Goal: Information Seeking & Learning: Compare options

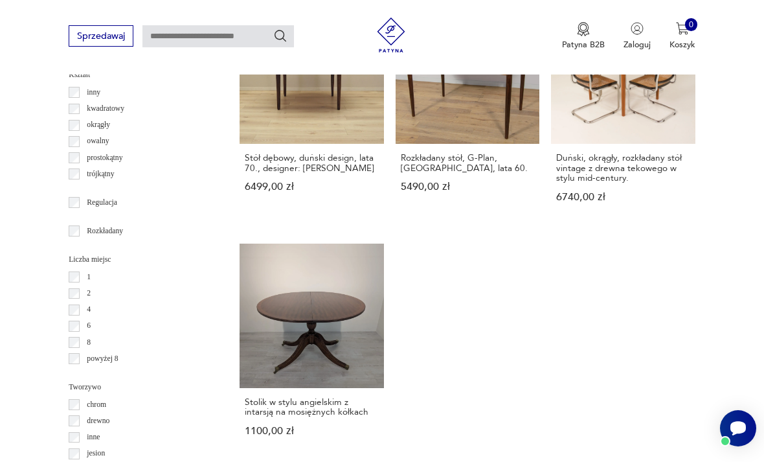
scroll to position [1531, 0]
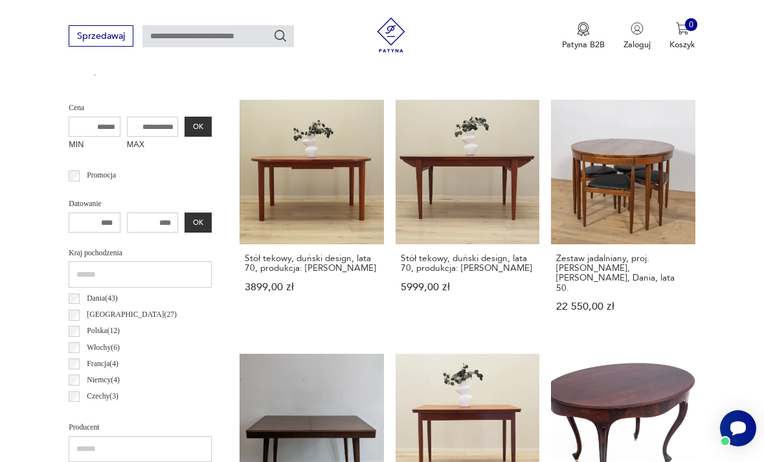
scroll to position [299, 0]
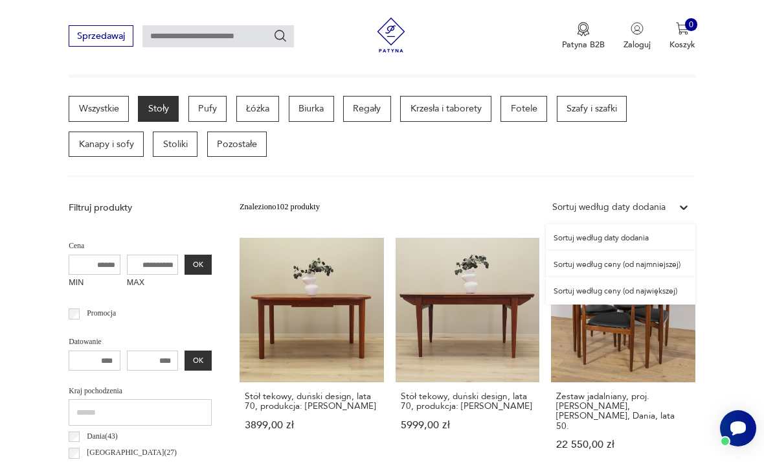
click at [635, 261] on div "Sortuj według ceny (od najmniejszej)" at bounding box center [621, 264] width 150 height 27
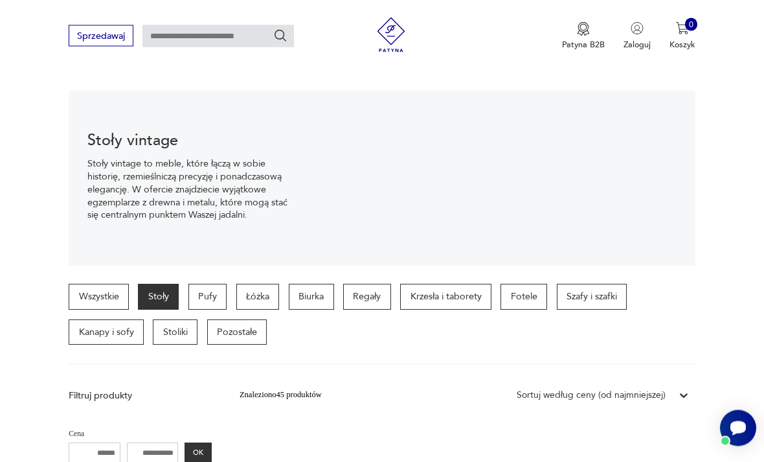
scroll to position [131, 0]
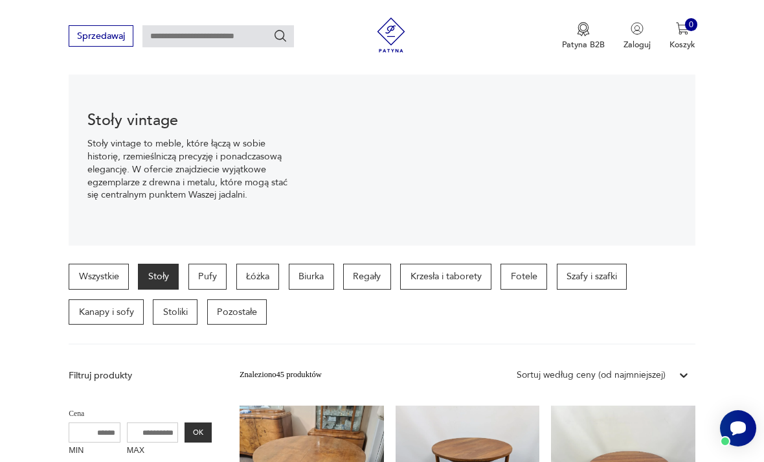
click at [164, 277] on p "Stoły" at bounding box center [158, 277] width 41 height 26
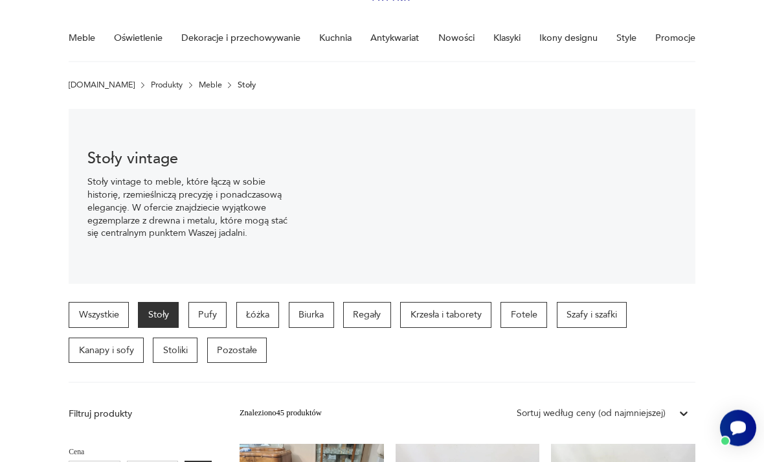
scroll to position [94, 0]
click at [545, 317] on p "Fotele" at bounding box center [524, 314] width 47 height 26
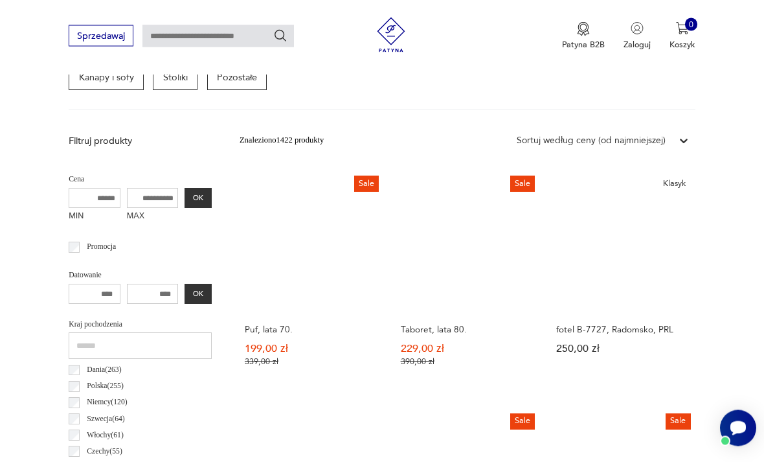
scroll to position [367, 0]
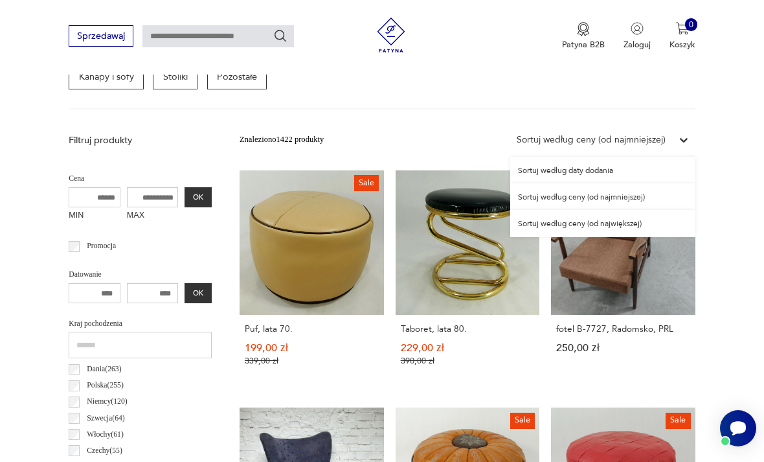
click at [626, 196] on div "Sortuj według ceny (od najmniejszej)" at bounding box center [602, 196] width 185 height 27
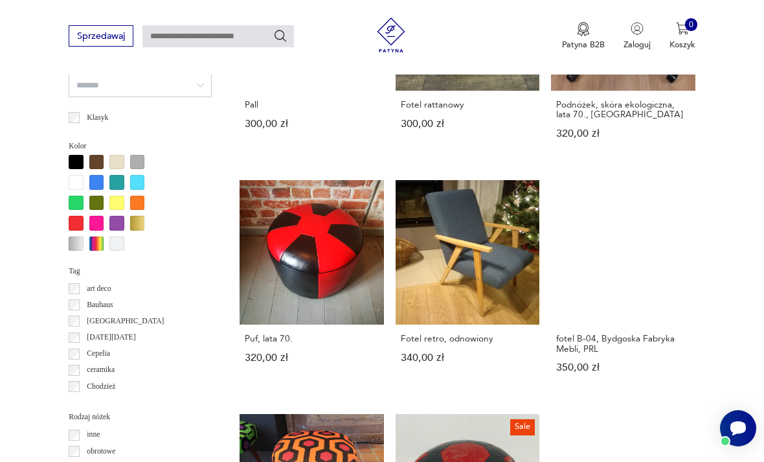
scroll to position [1066, 0]
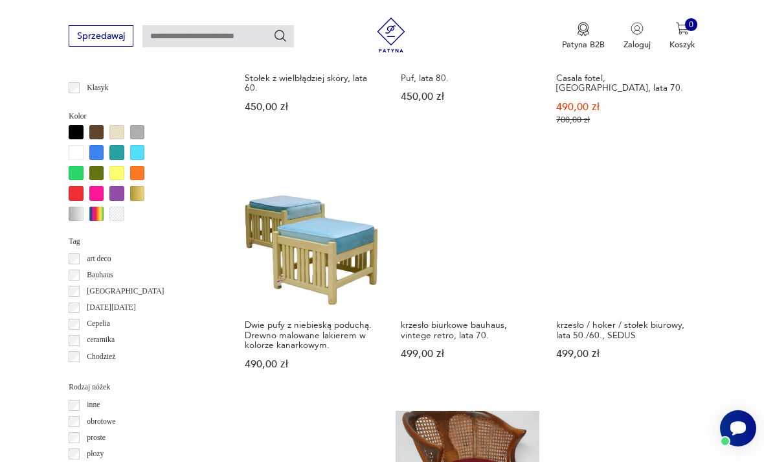
scroll to position [1100, 0]
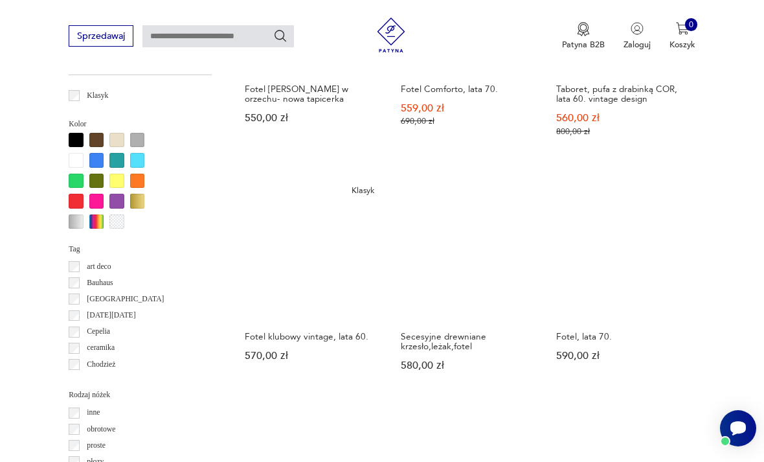
scroll to position [1088, 0]
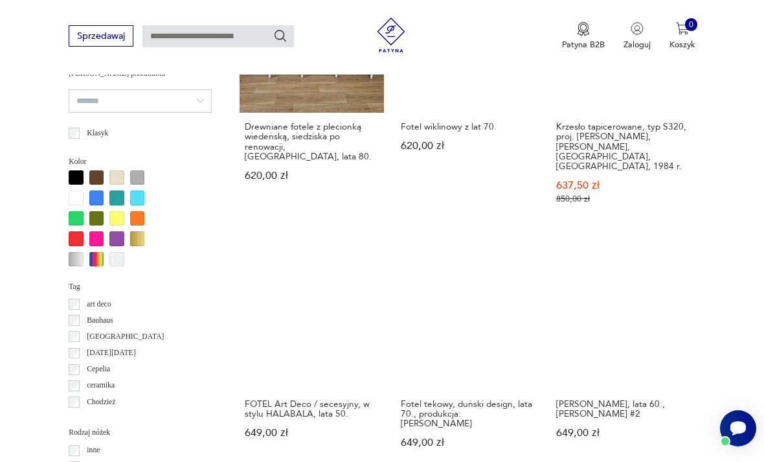
scroll to position [1120, 0]
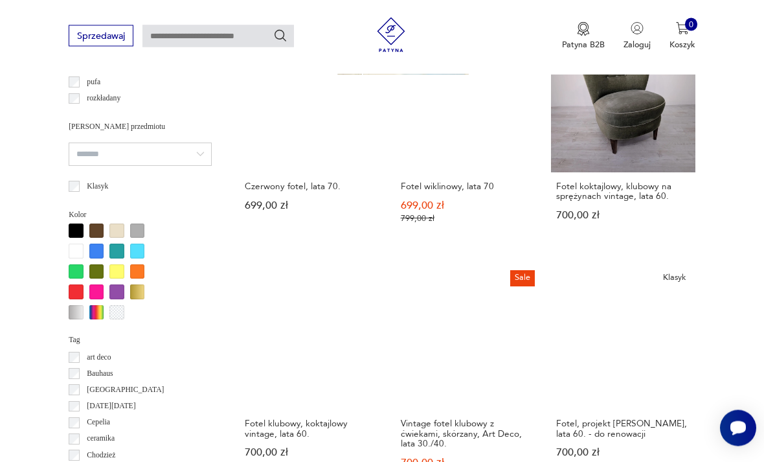
scroll to position [997, 0]
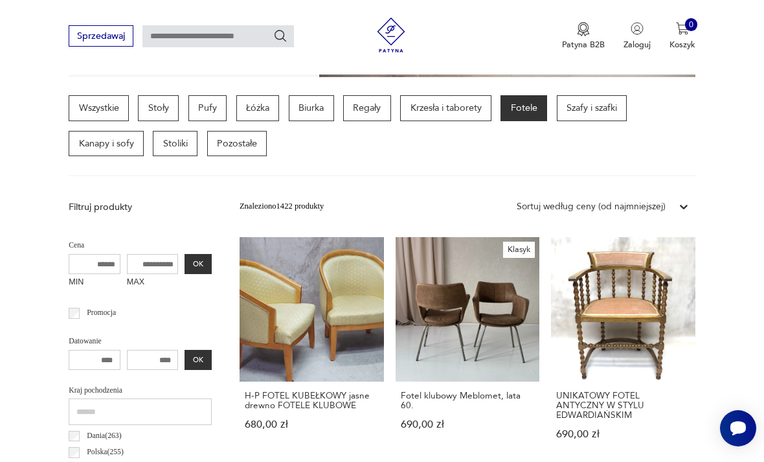
scroll to position [299, 0]
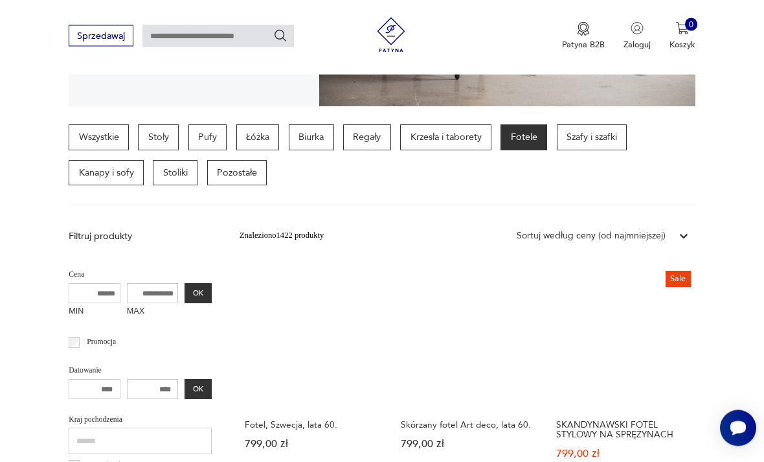
scroll to position [271, 0]
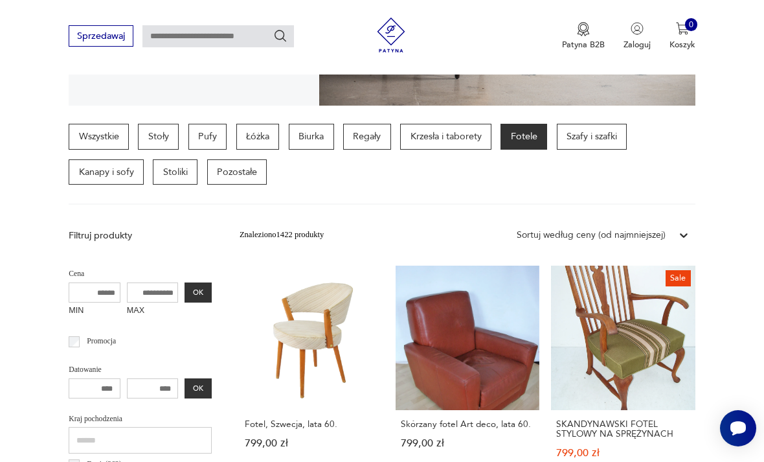
click at [608, 135] on p "Szafy i szafki" at bounding box center [592, 137] width 71 height 26
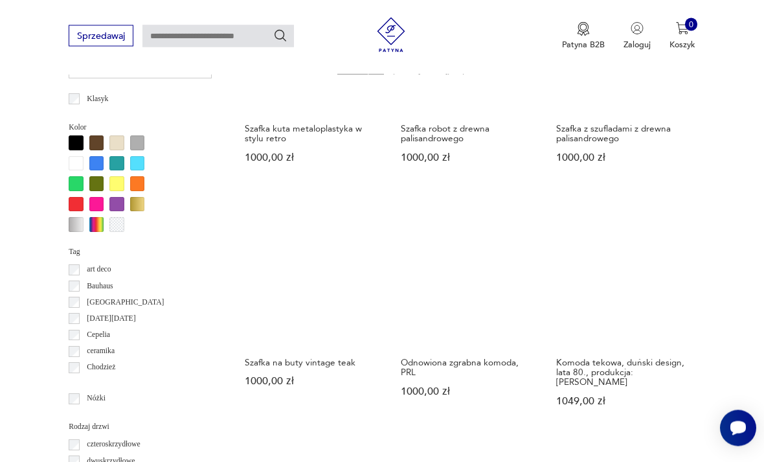
scroll to position [1068, 0]
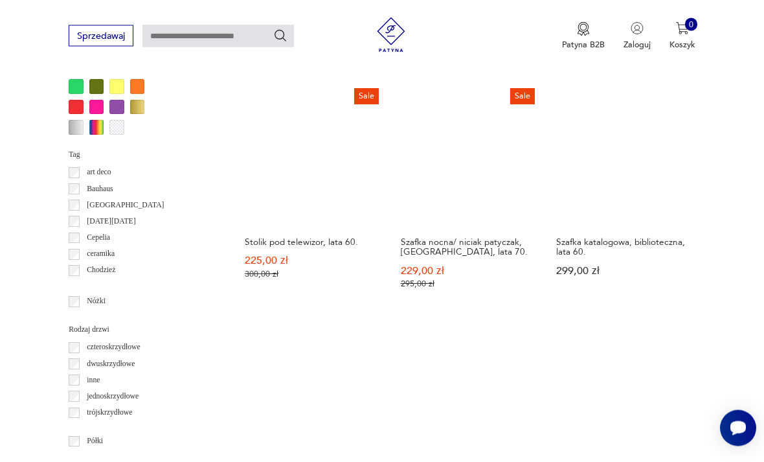
scroll to position [1218, 0]
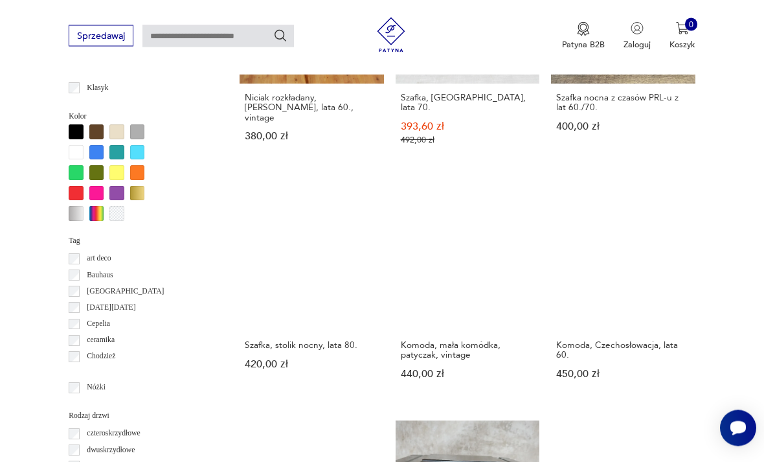
scroll to position [1093, 0]
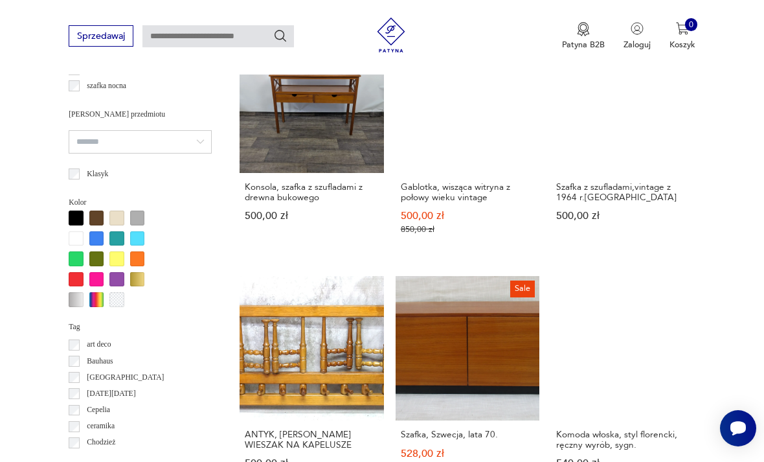
scroll to position [1030, 0]
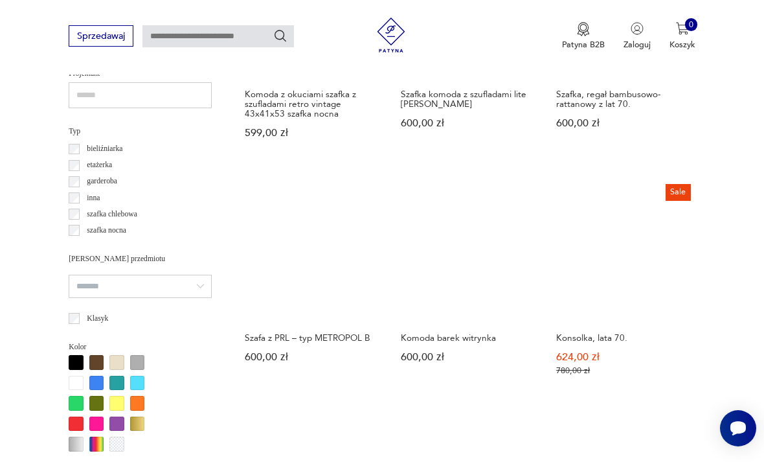
scroll to position [847, 0]
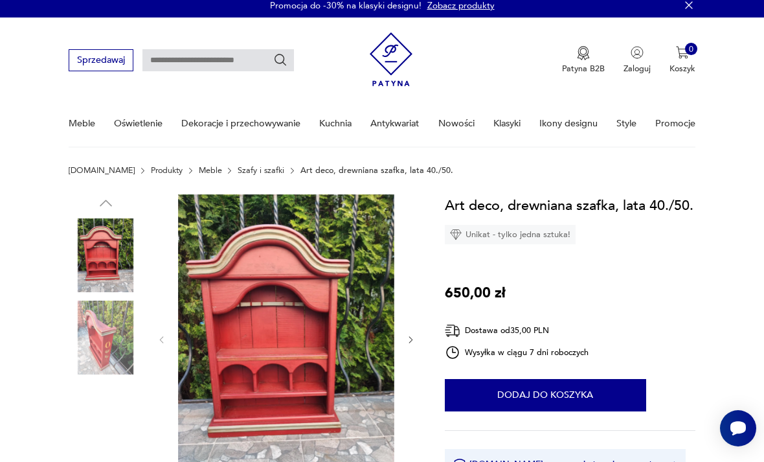
scroll to position [8, 0]
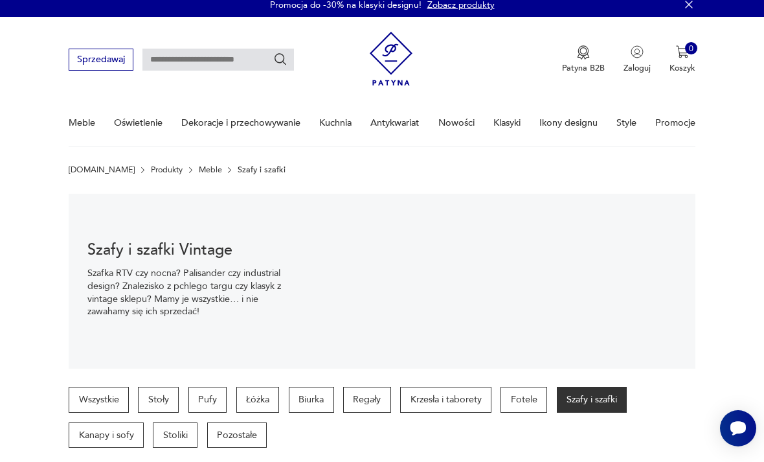
scroll to position [889, 0]
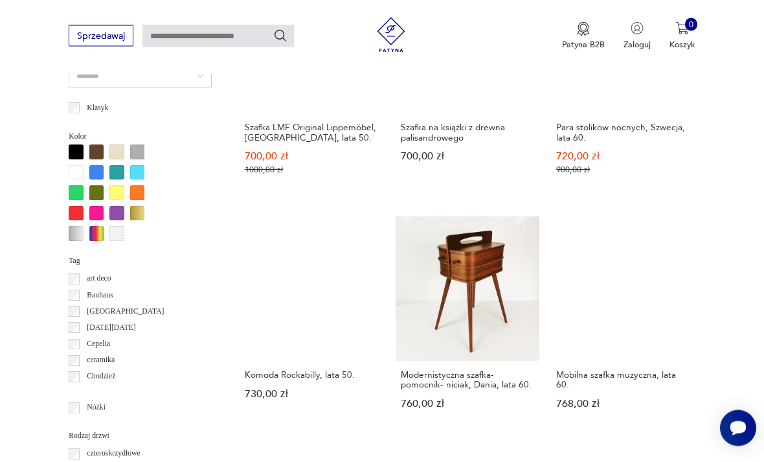
scroll to position [1060, 0]
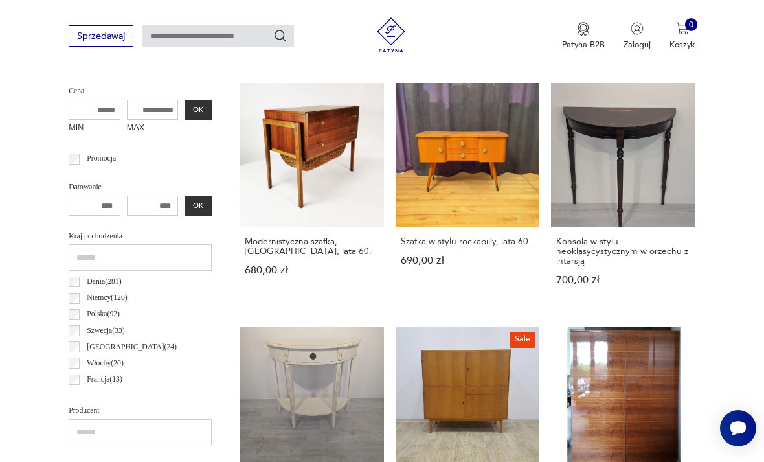
scroll to position [299, 0]
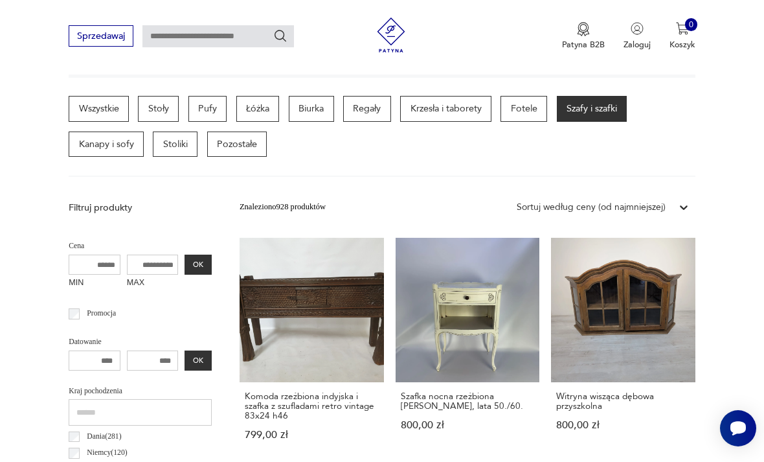
click at [422, 304] on link "Szafka nocna rzeźbiona Ludwikowska, lata 50./60. 800,00 zł" at bounding box center [468, 350] width 144 height 225
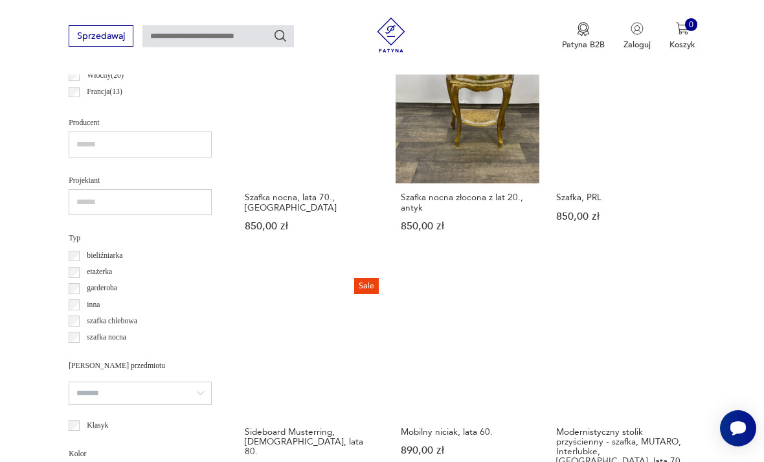
scroll to position [800, 0]
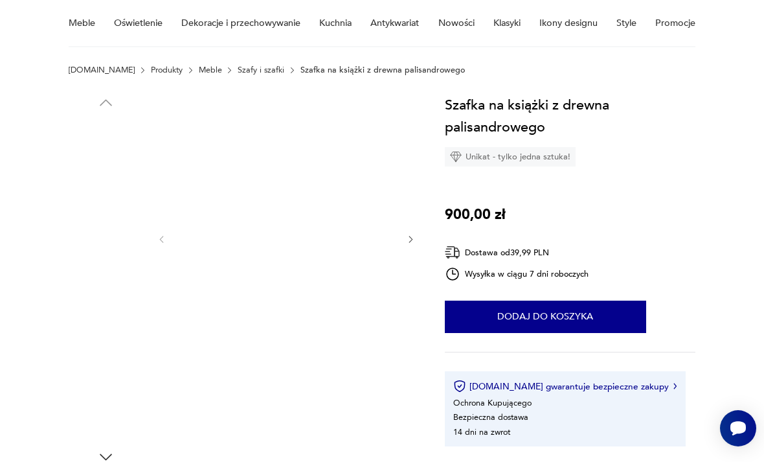
click at [107, 238] on img at bounding box center [106, 237] width 74 height 74
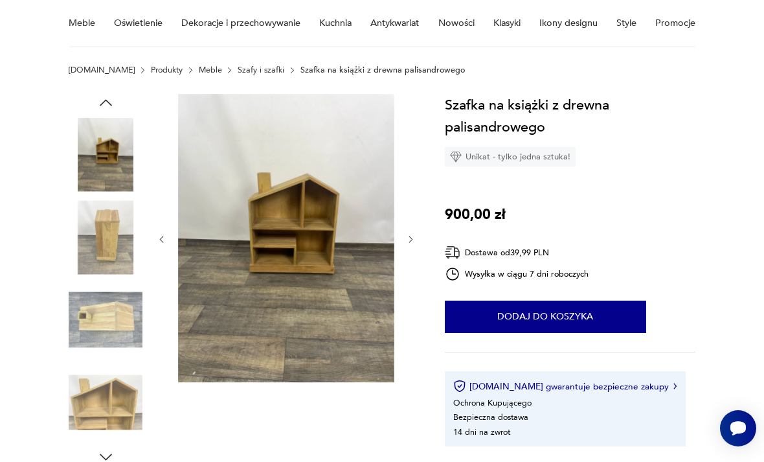
click at [392, 226] on img at bounding box center [286, 238] width 216 height 288
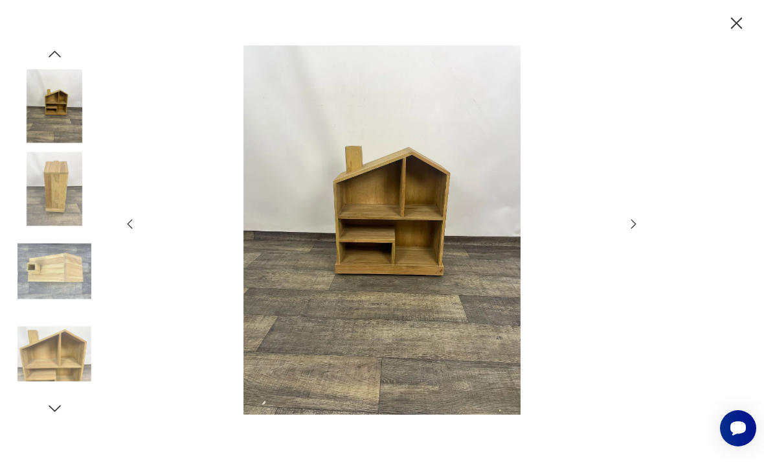
click at [416, 240] on img at bounding box center [382, 229] width 467 height 369
click at [742, 16] on icon "button" at bounding box center [737, 23] width 21 height 21
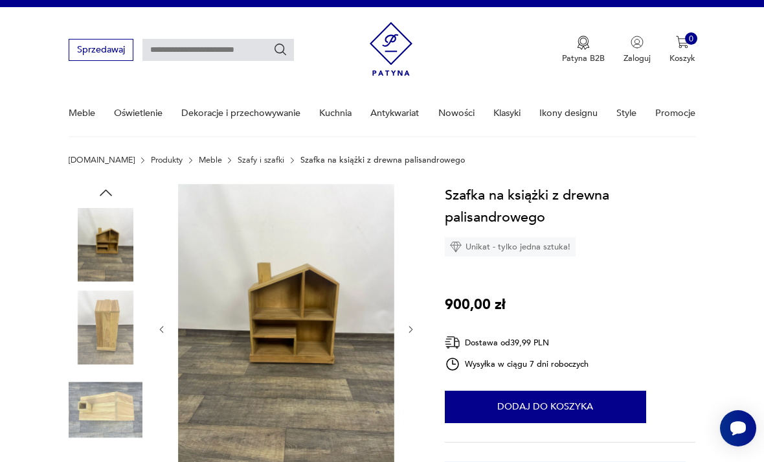
scroll to position [0, 0]
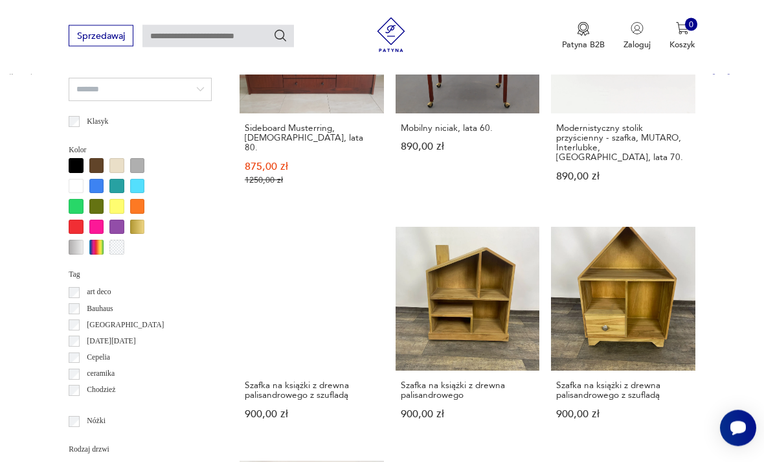
scroll to position [1046, 0]
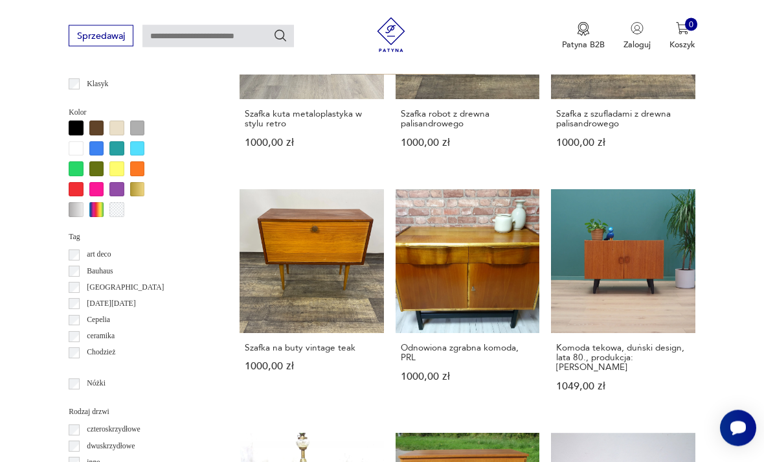
scroll to position [1089, 0]
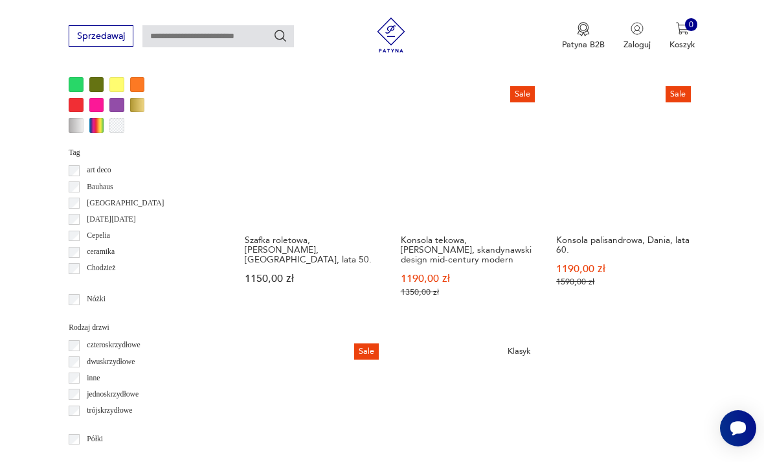
scroll to position [1173, 0]
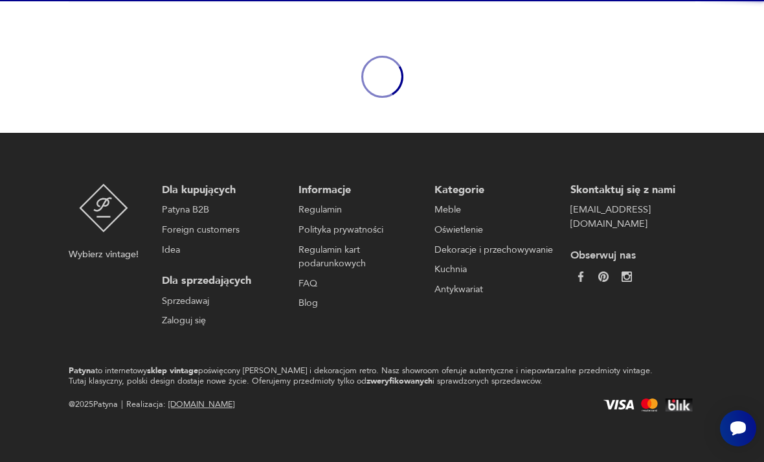
scroll to position [108, 0]
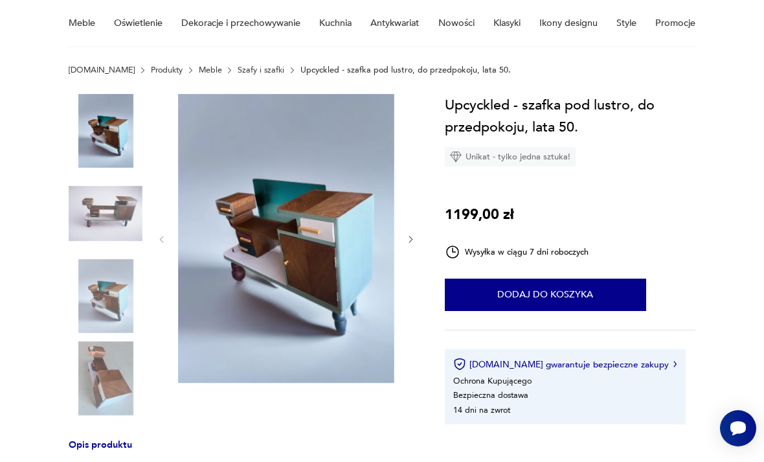
click at [113, 210] on img at bounding box center [106, 213] width 74 height 74
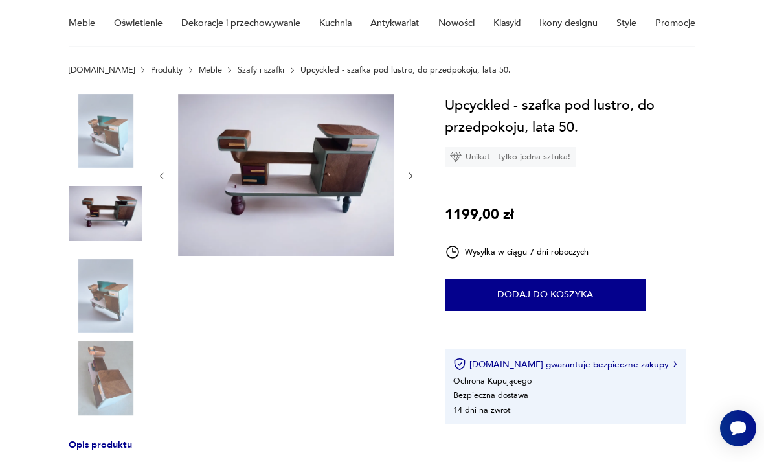
click at [109, 289] on img at bounding box center [106, 296] width 74 height 74
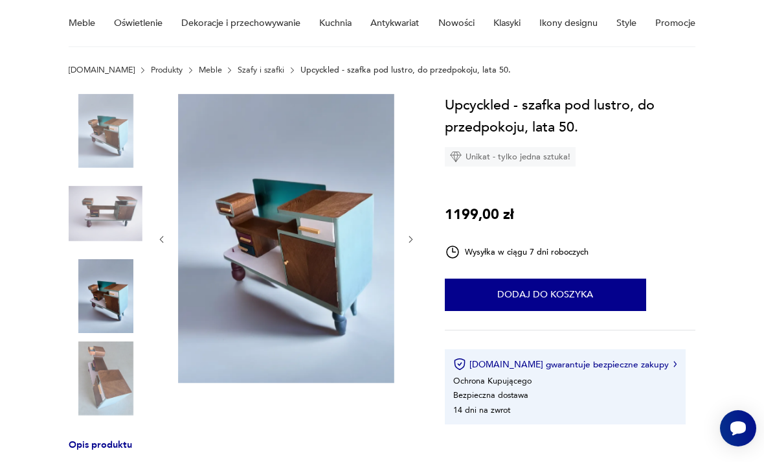
click at [117, 376] on img at bounding box center [106, 378] width 74 height 74
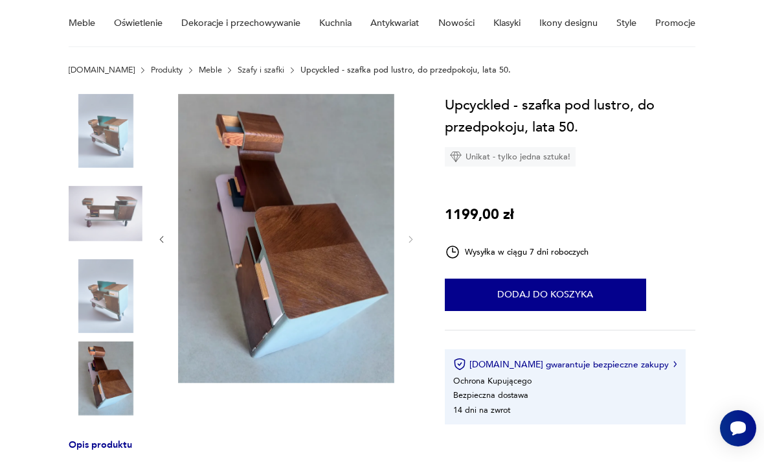
click at [91, 130] on img at bounding box center [106, 131] width 74 height 74
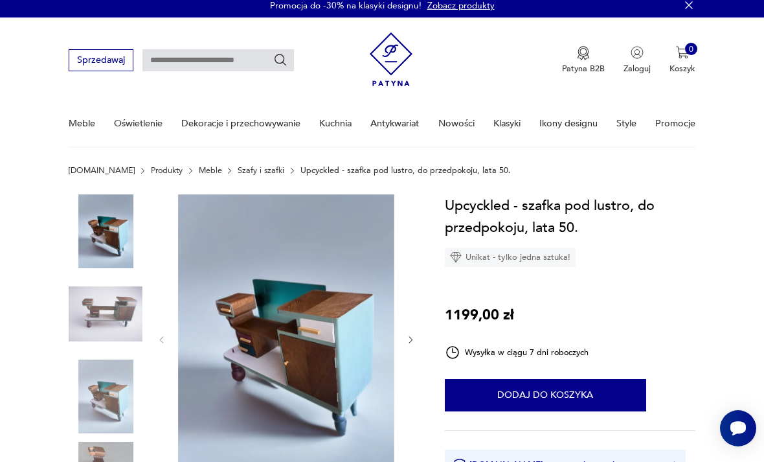
scroll to position [0, 0]
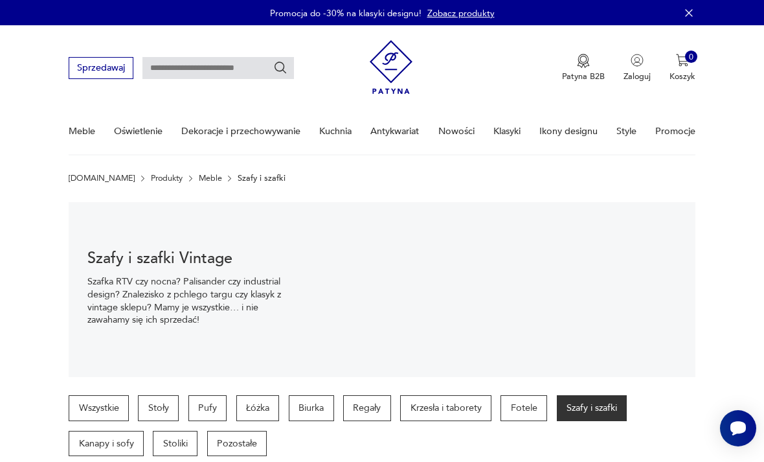
scroll to position [1214, 0]
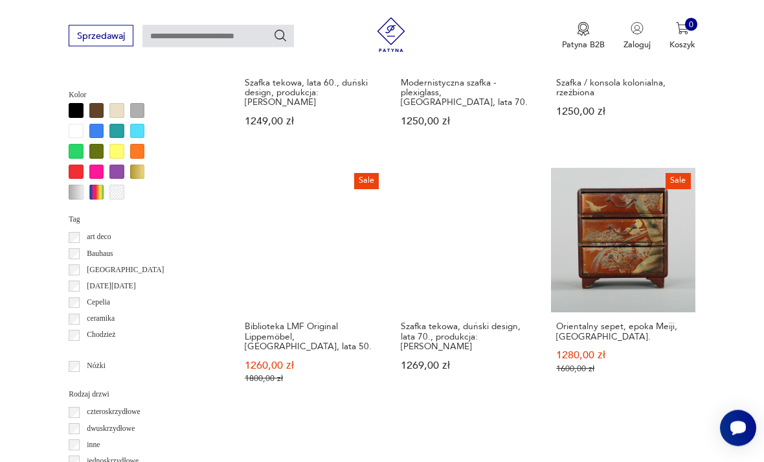
scroll to position [1100, 0]
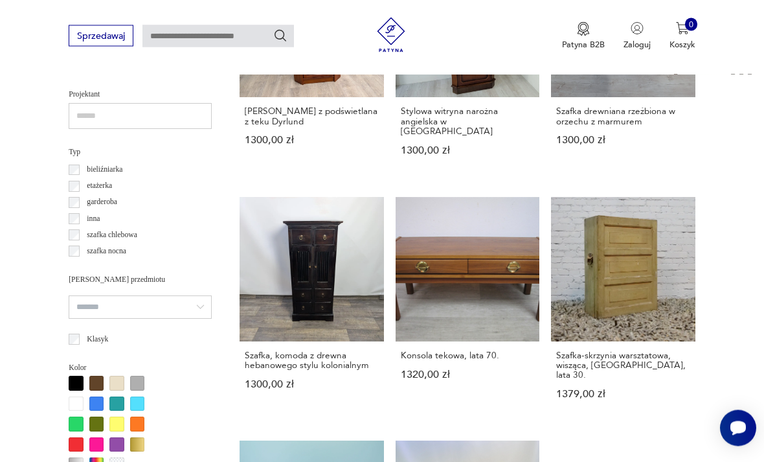
scroll to position [828, 0]
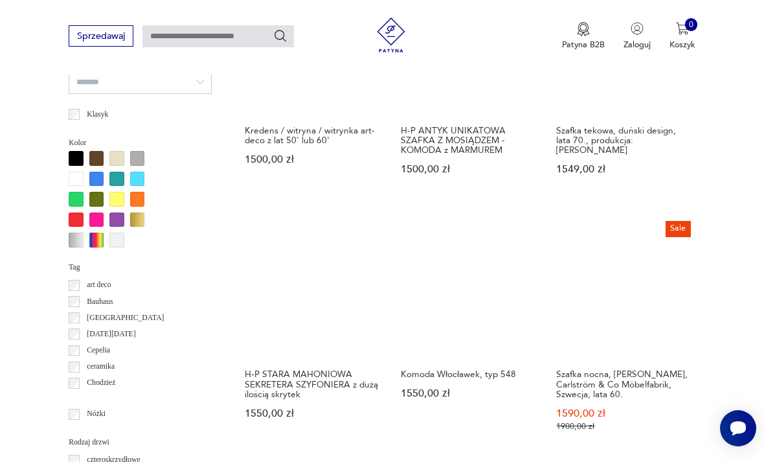
scroll to position [1069, 0]
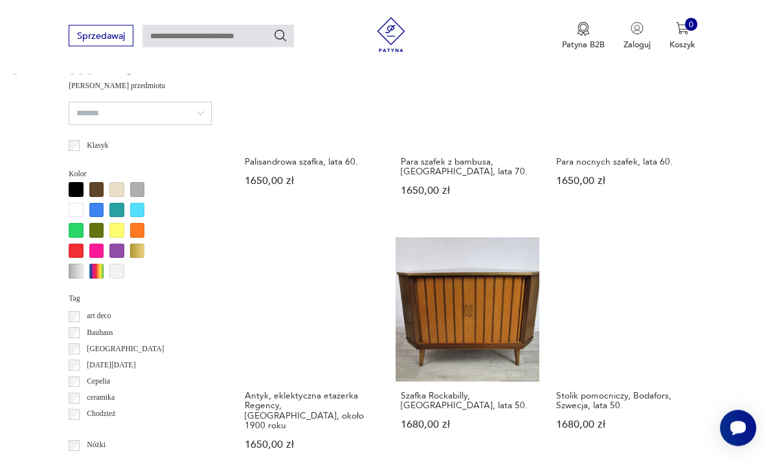
scroll to position [1040, 0]
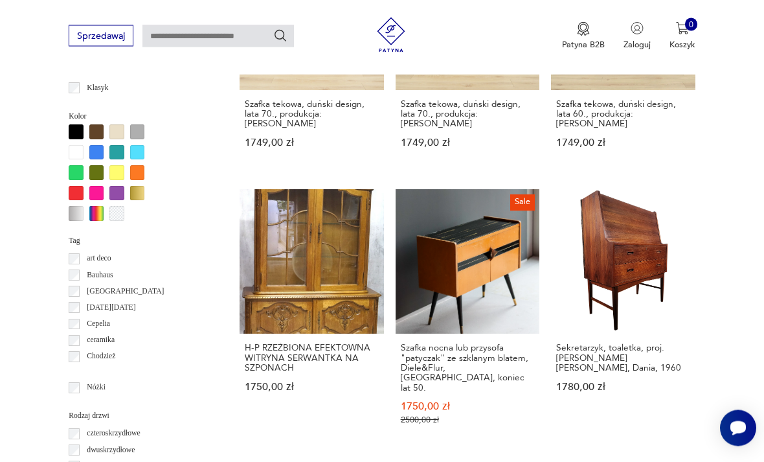
scroll to position [1079, 0]
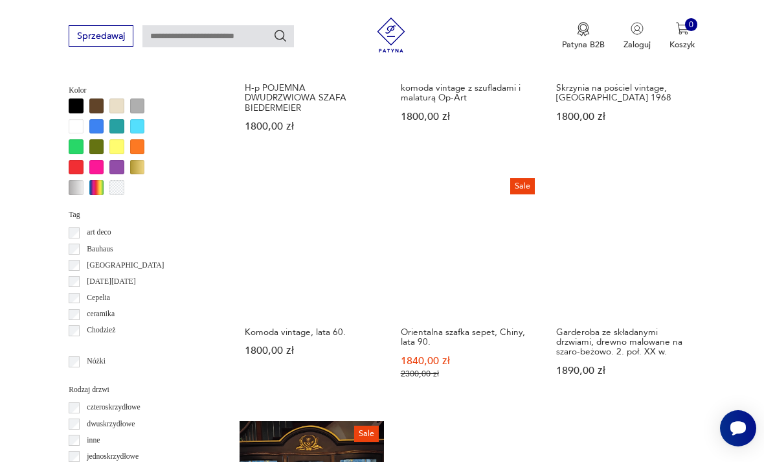
scroll to position [1106, 0]
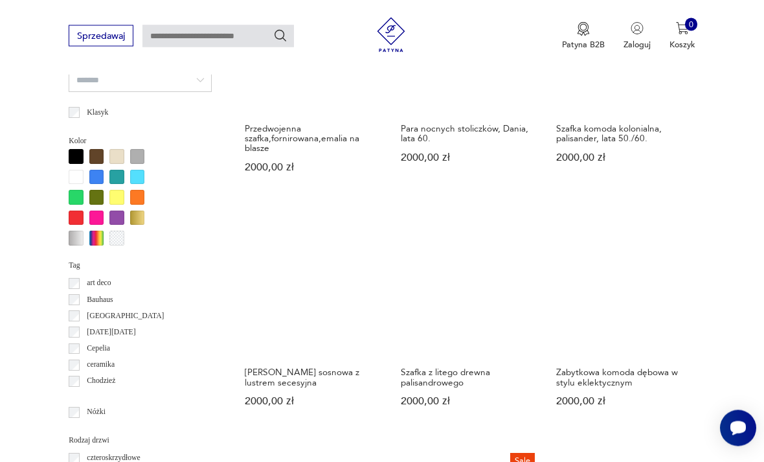
scroll to position [1071, 0]
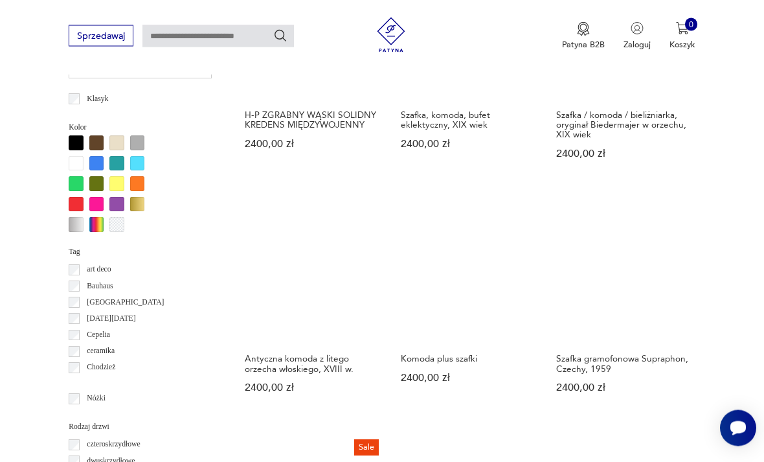
scroll to position [1068, 0]
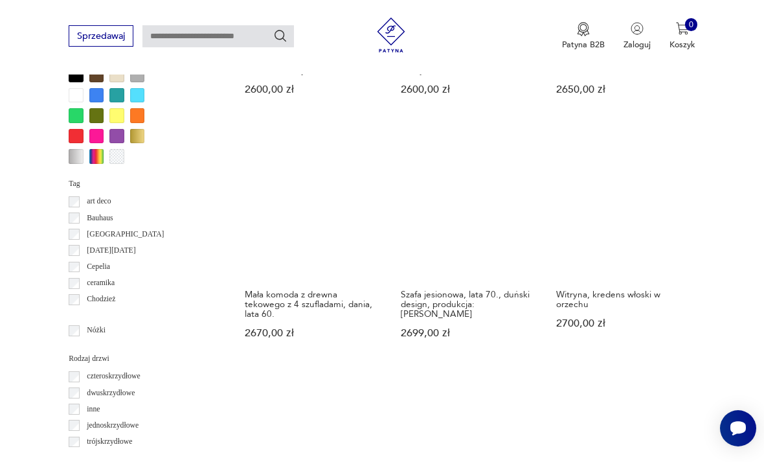
scroll to position [1118, 0]
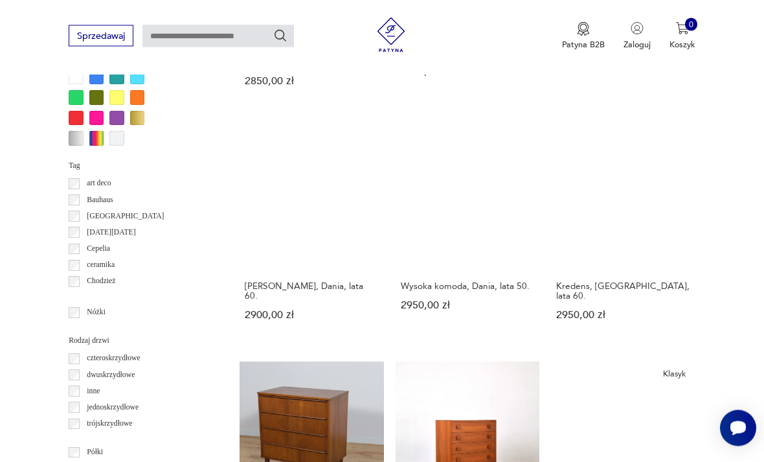
scroll to position [1152, 0]
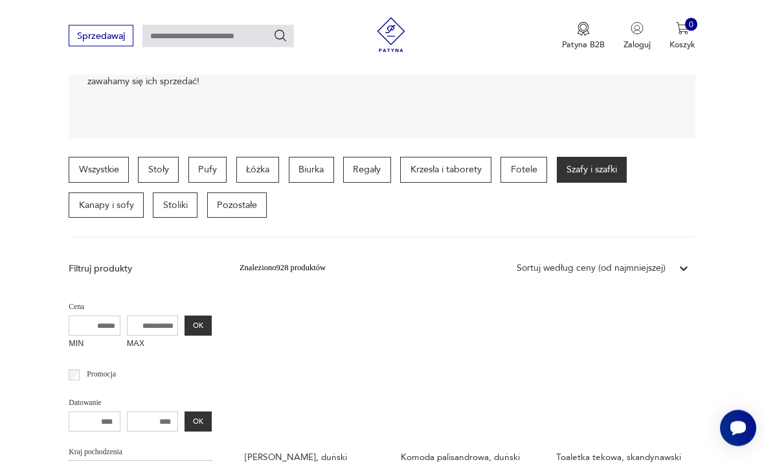
scroll to position [237, 0]
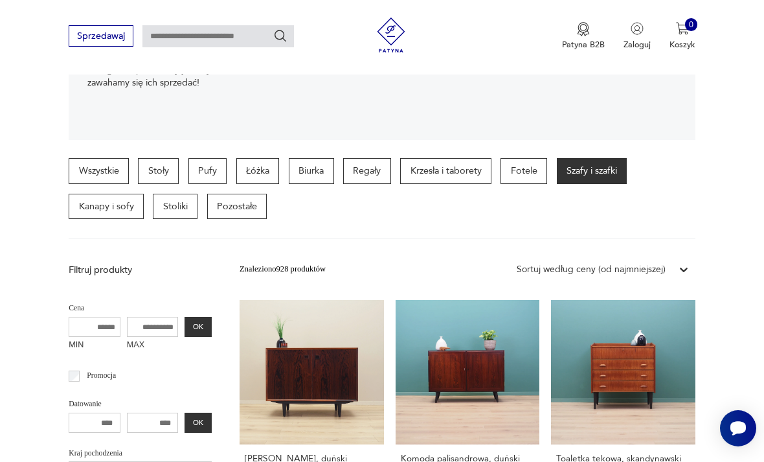
click at [186, 212] on p "Stoliki" at bounding box center [175, 207] width 45 height 26
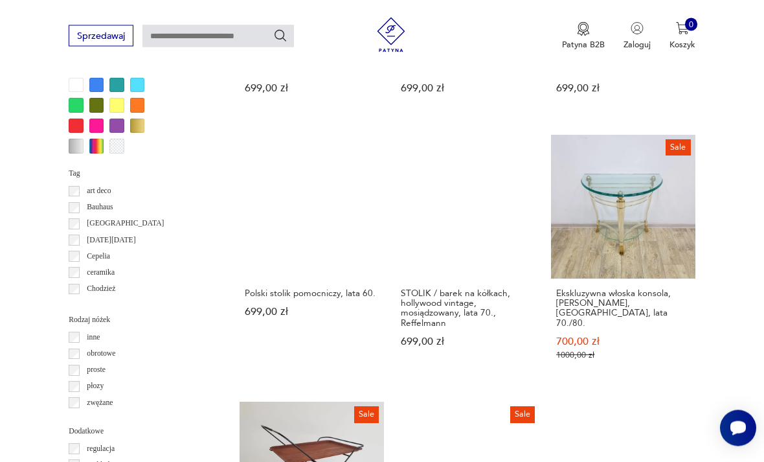
scroll to position [1115, 0]
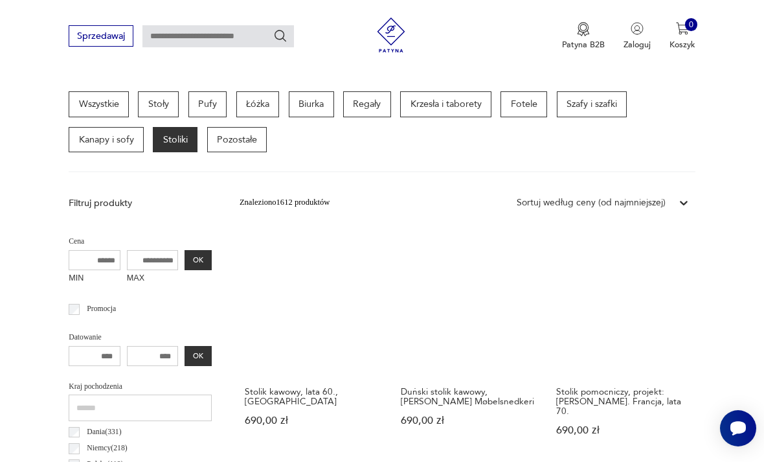
scroll to position [299, 0]
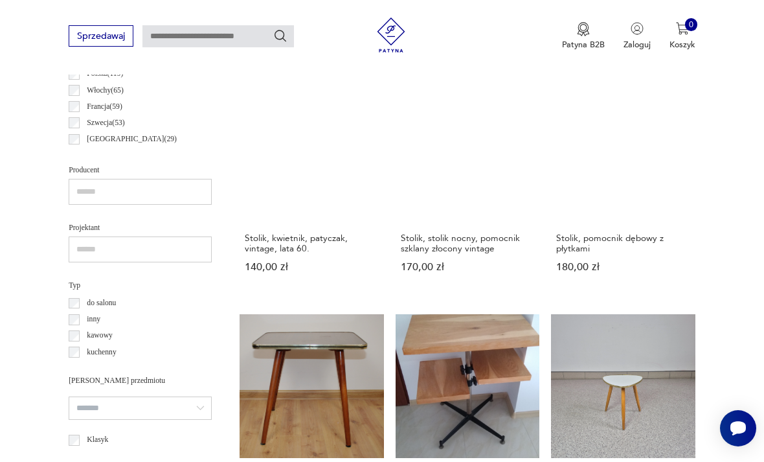
scroll to position [299, 0]
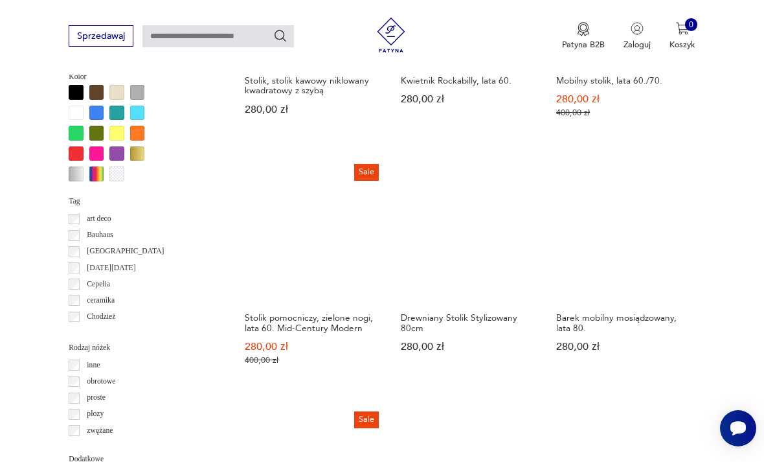
scroll to position [1087, 0]
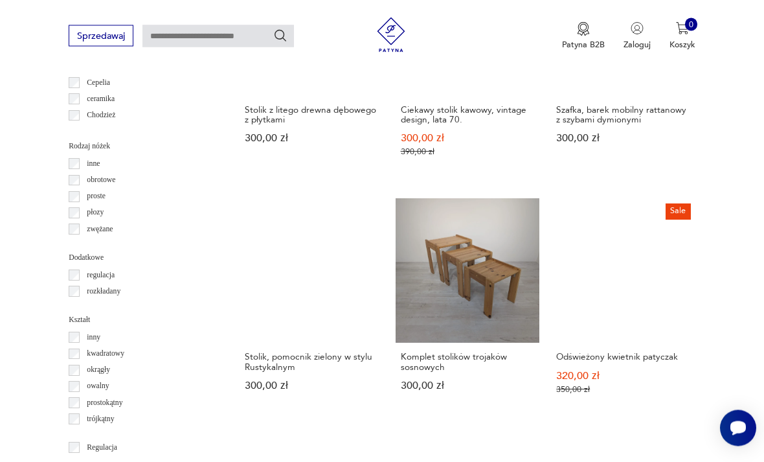
scroll to position [1357, 0]
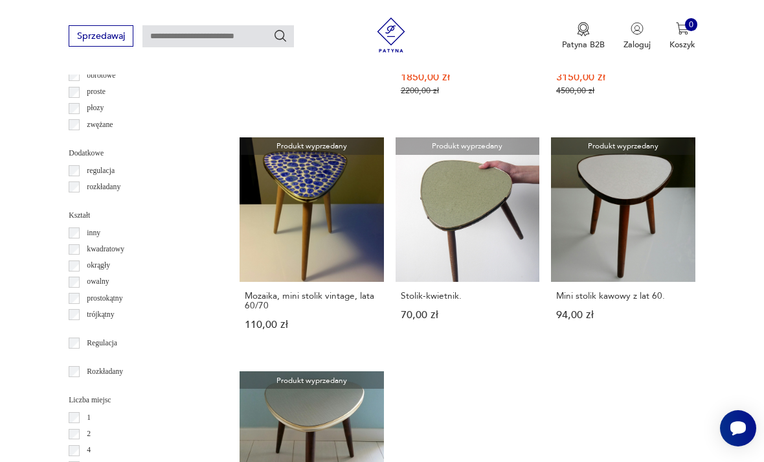
scroll to position [1394, 0]
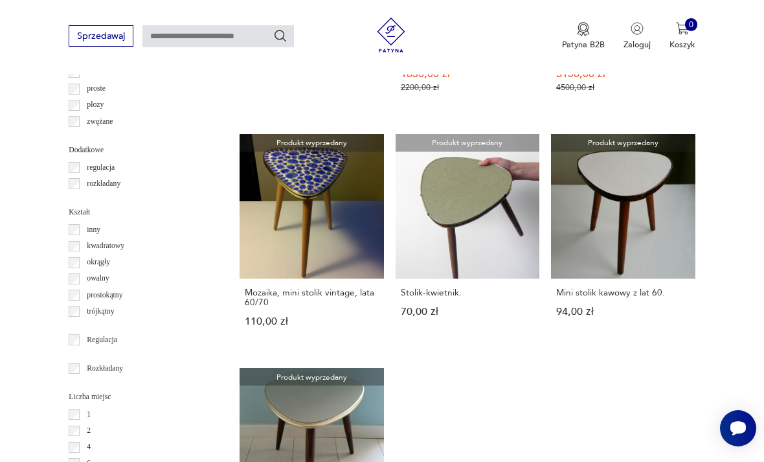
click at [81, 221] on label "inny" at bounding box center [90, 229] width 21 height 16
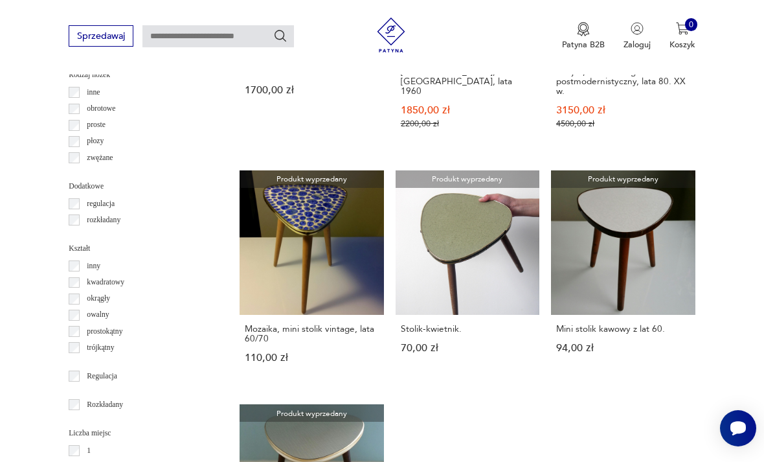
scroll to position [1361, 0]
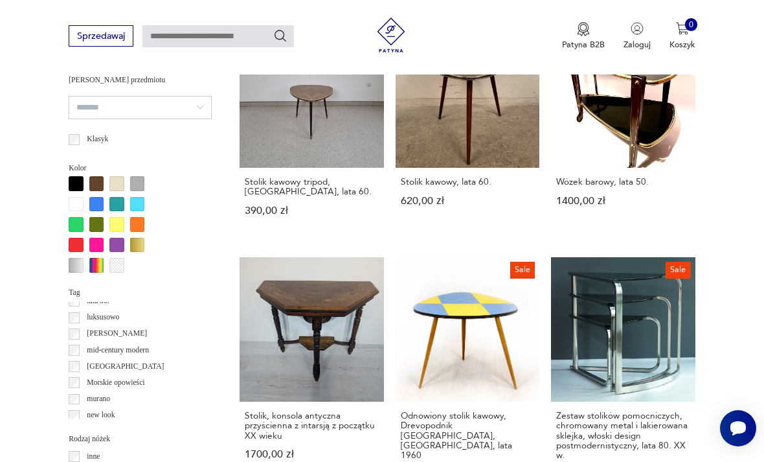
scroll to position [415, 0]
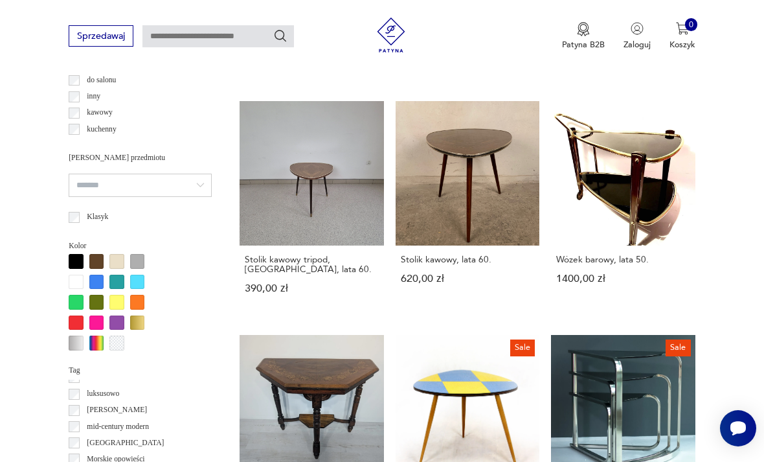
scroll to position [299, 0]
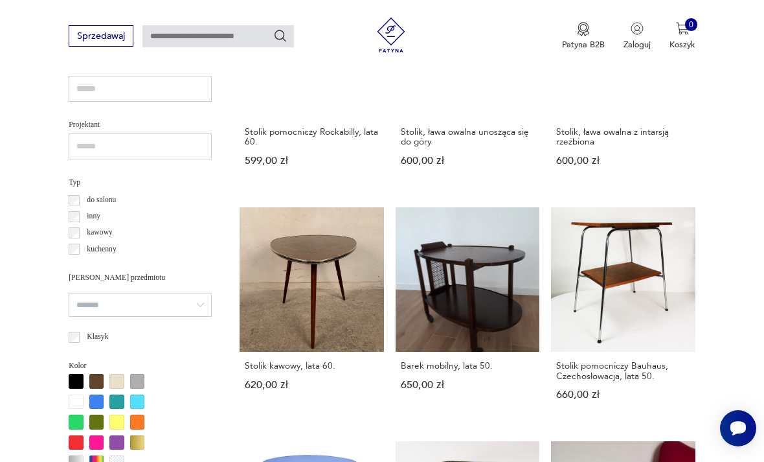
scroll to position [299, 0]
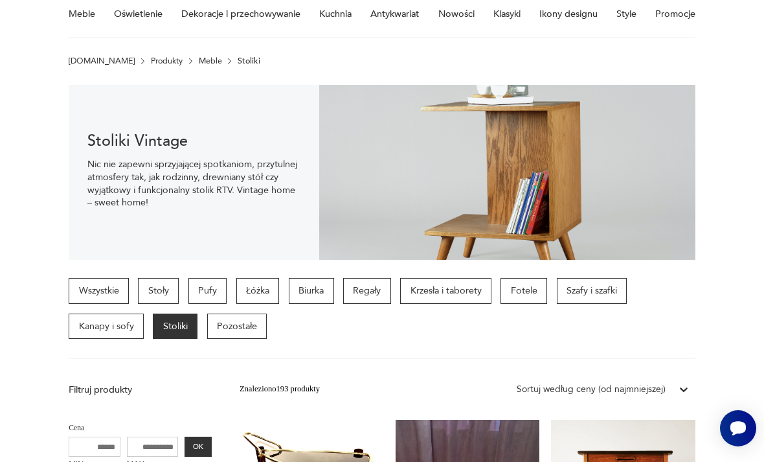
scroll to position [119, 0]
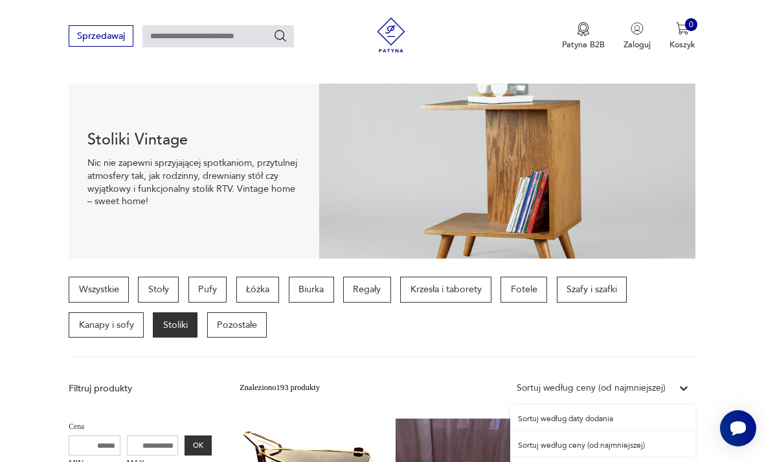
click at [616, 440] on div "Sortuj według ceny (od najmniejszej)" at bounding box center [602, 444] width 185 height 27
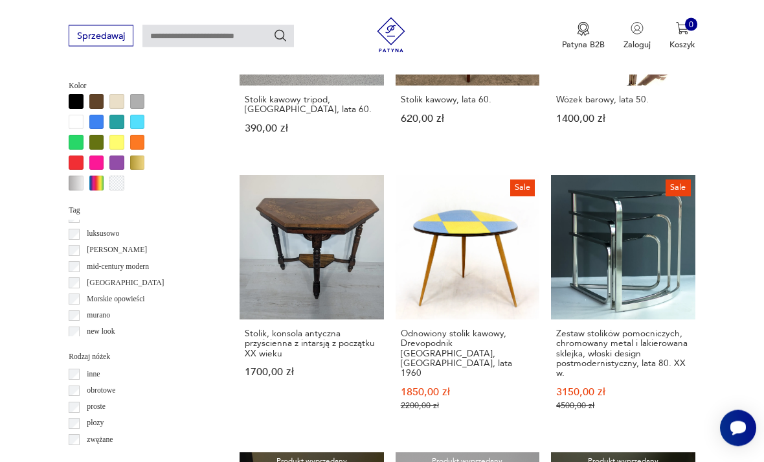
scroll to position [1088, 0]
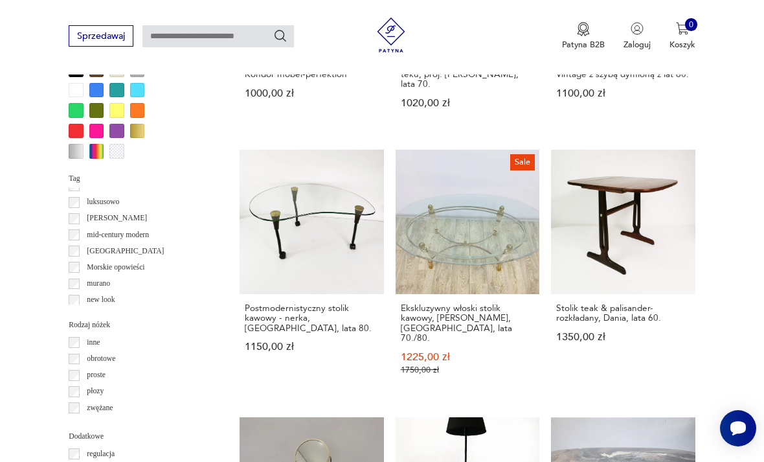
scroll to position [1114, 0]
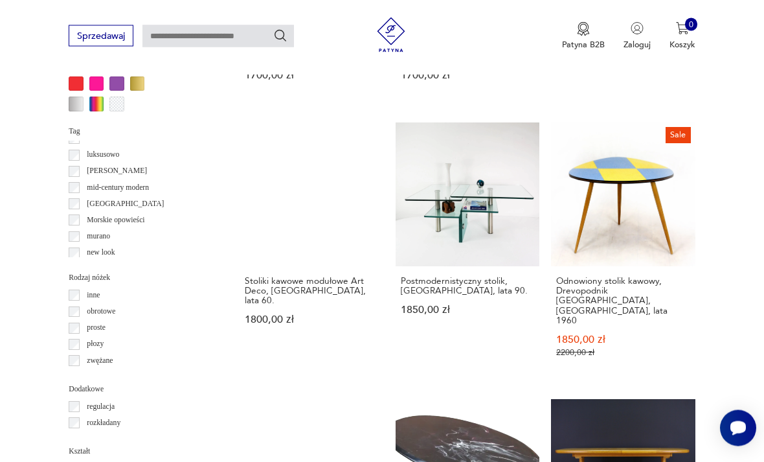
scroll to position [1157, 0]
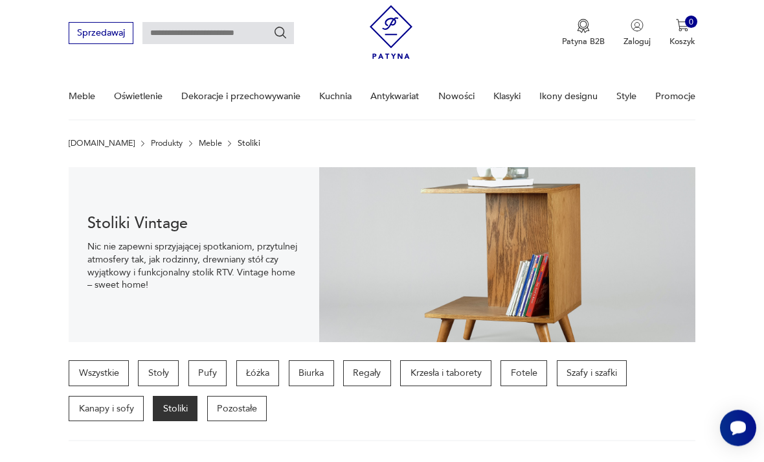
scroll to position [36, 0]
click at [466, 373] on p "Krzesła i taborety" at bounding box center [445, 372] width 91 height 26
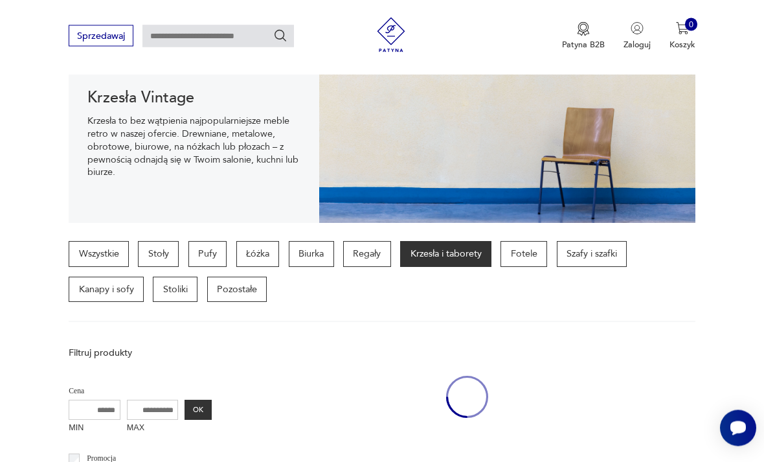
scroll to position [299, 0]
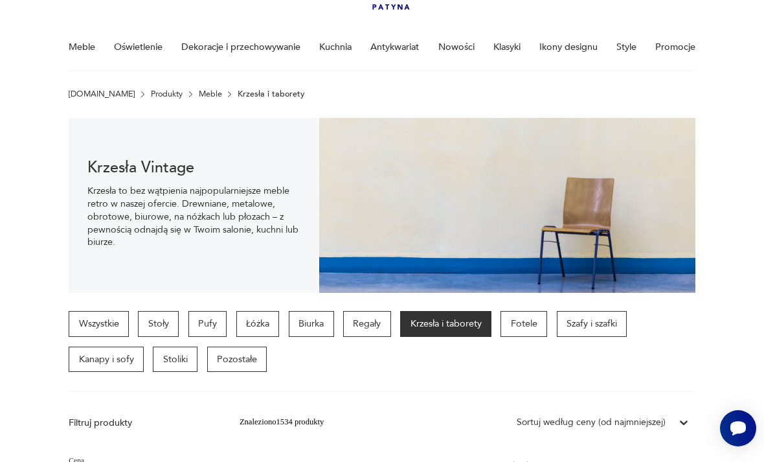
scroll to position [82, 0]
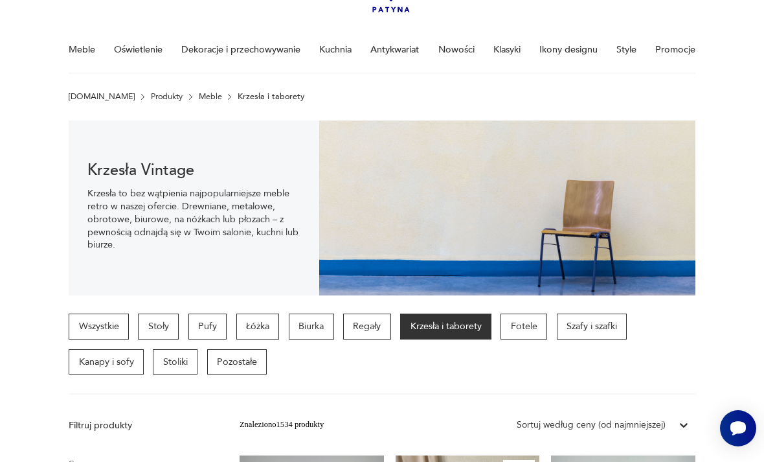
click at [313, 320] on p "Biurka" at bounding box center [311, 326] width 45 height 26
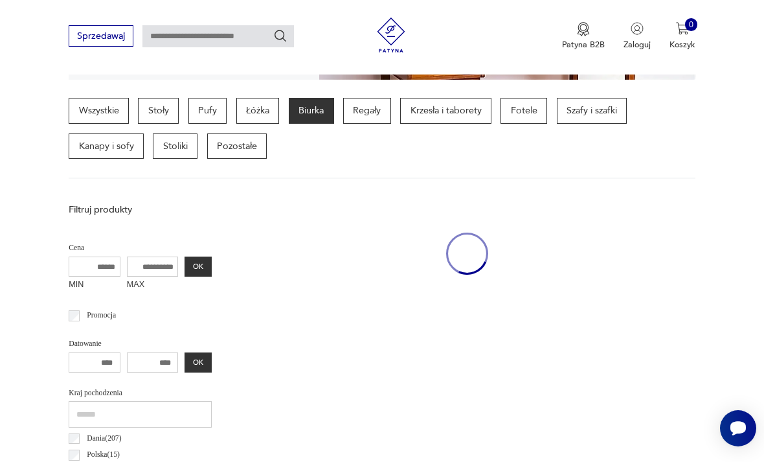
scroll to position [299, 0]
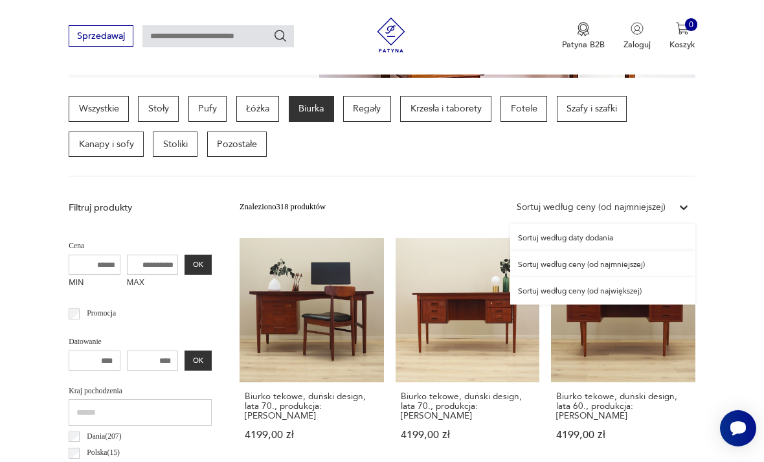
click at [622, 231] on div "Sortuj według daty dodania" at bounding box center [602, 237] width 185 height 27
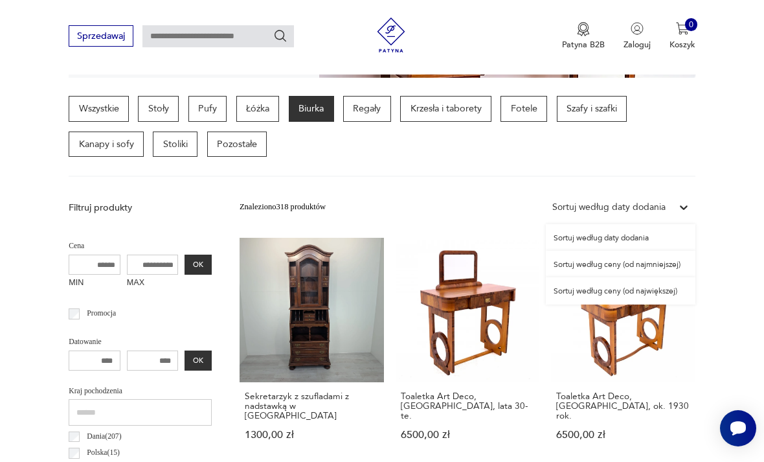
click at [651, 264] on div "Sortuj według ceny (od najmniejszej)" at bounding box center [621, 264] width 150 height 27
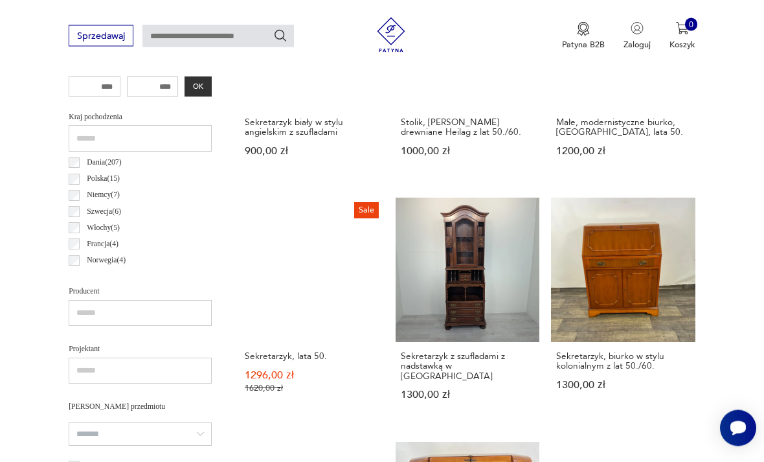
scroll to position [575, 0]
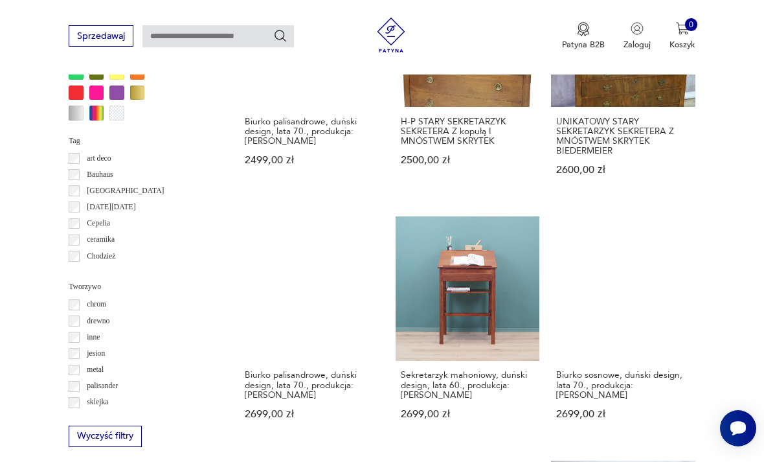
scroll to position [1062, 0]
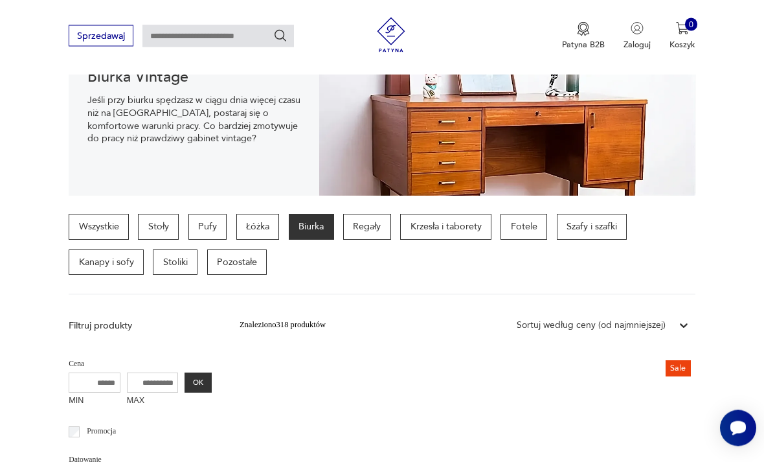
scroll to position [181, 0]
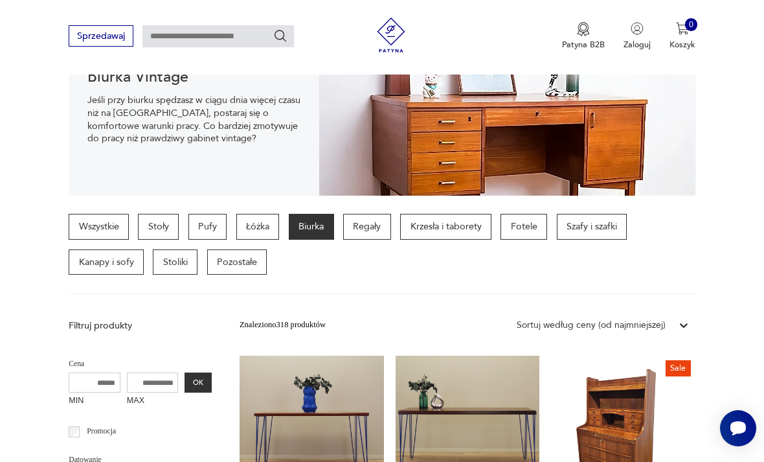
click at [240, 270] on p "Pozostałe" at bounding box center [237, 262] width 60 height 26
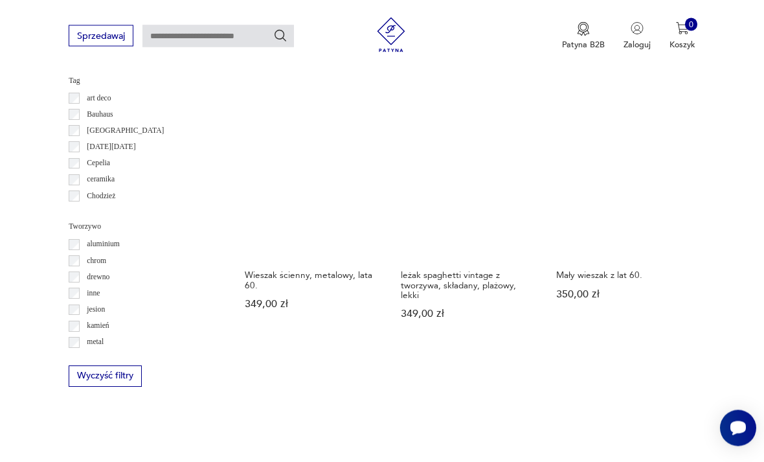
scroll to position [1112, 0]
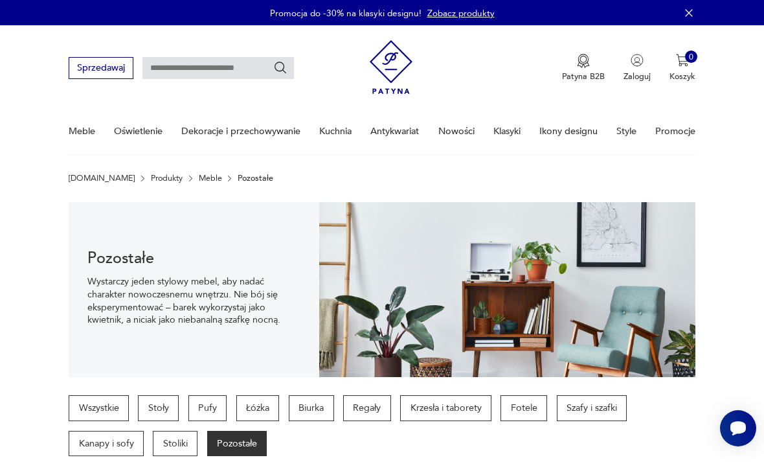
click at [232, 61] on input "text" at bounding box center [218, 68] width 152 height 22
type input "******"
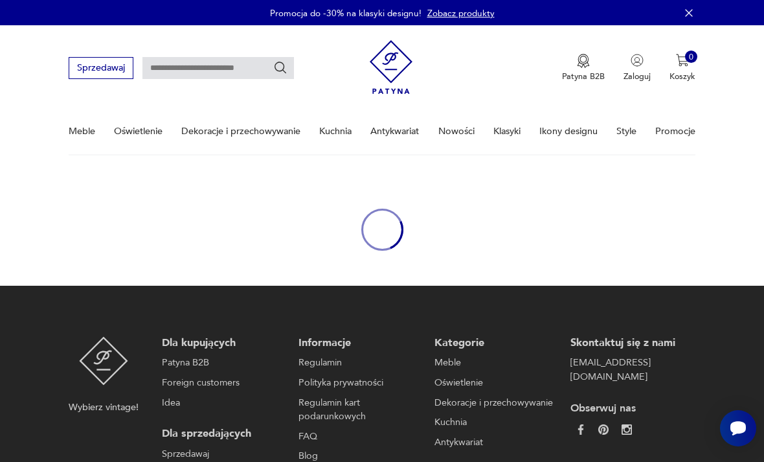
type input "******"
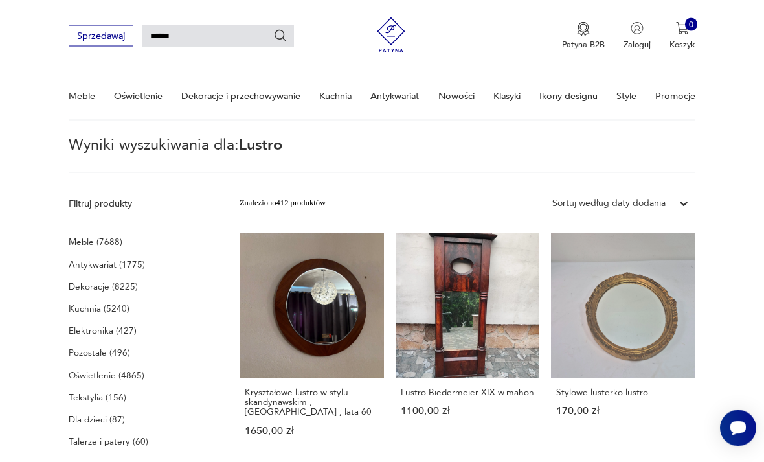
scroll to position [32, 0]
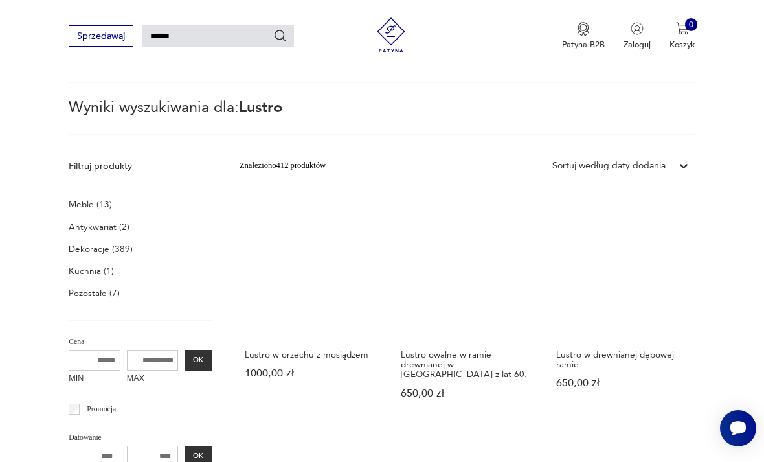
scroll to position [32, 0]
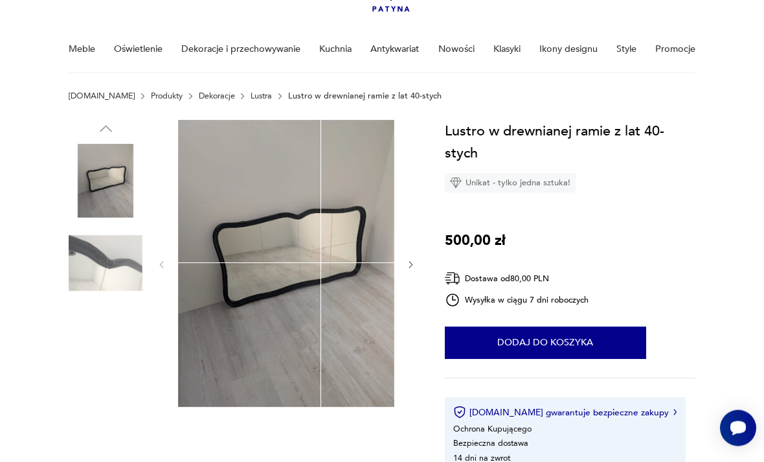
click at [137, 256] on img at bounding box center [106, 264] width 74 height 74
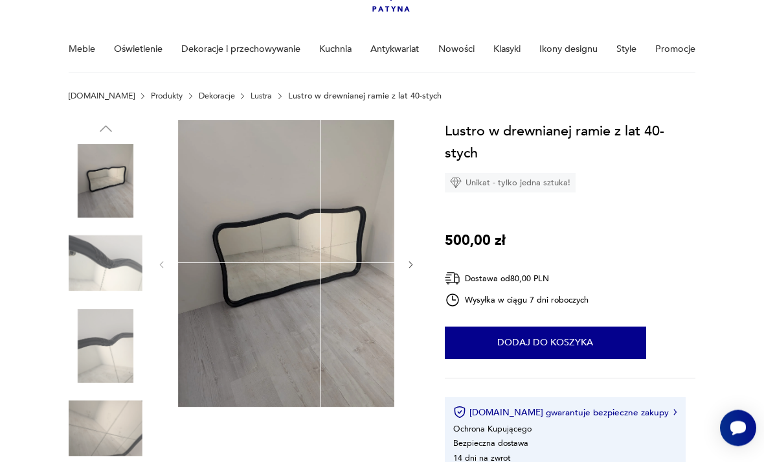
scroll to position [82, 0]
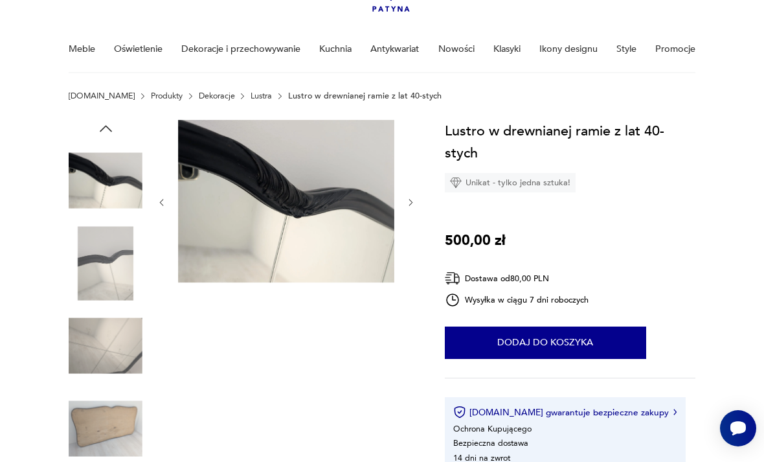
click at [122, 314] on img at bounding box center [106, 346] width 74 height 74
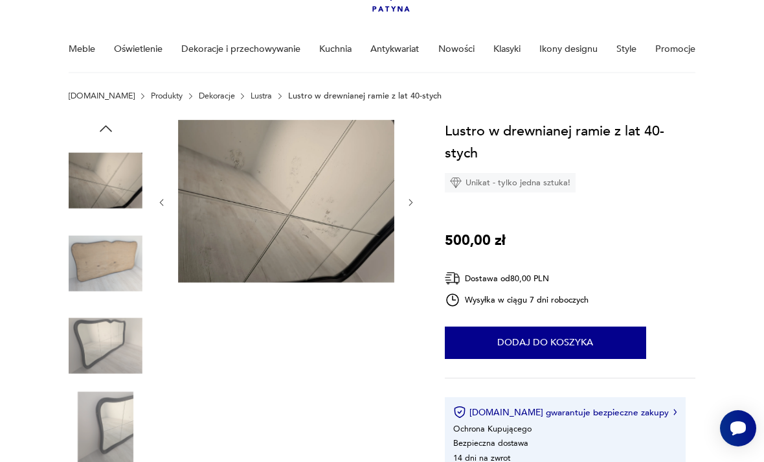
click at [119, 400] on img at bounding box center [106, 428] width 74 height 74
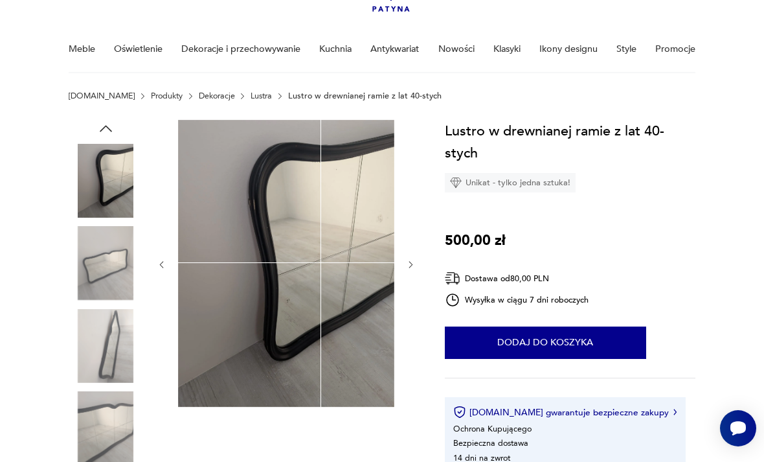
scroll to position [0, 0]
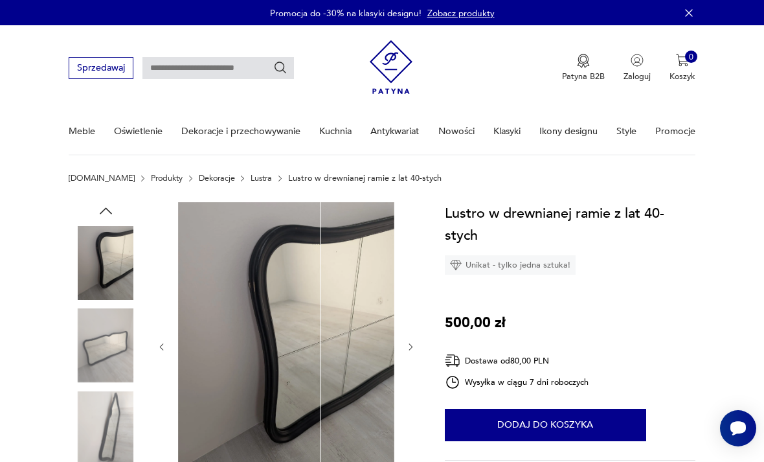
click at [251, 183] on link "Lustra" at bounding box center [261, 178] width 21 height 9
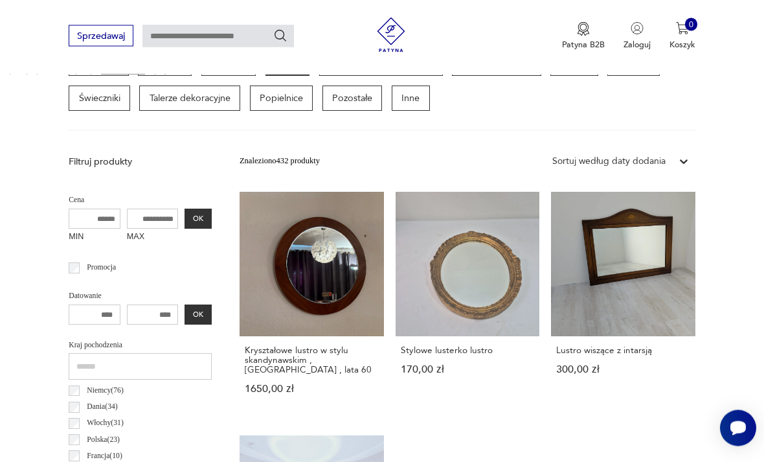
scroll to position [345, 0]
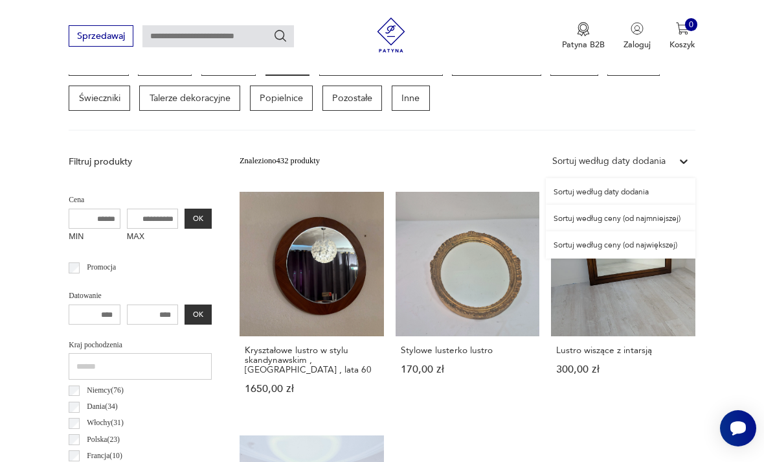
click at [648, 213] on div "Sortuj według ceny (od najmniejszej)" at bounding box center [621, 218] width 150 height 27
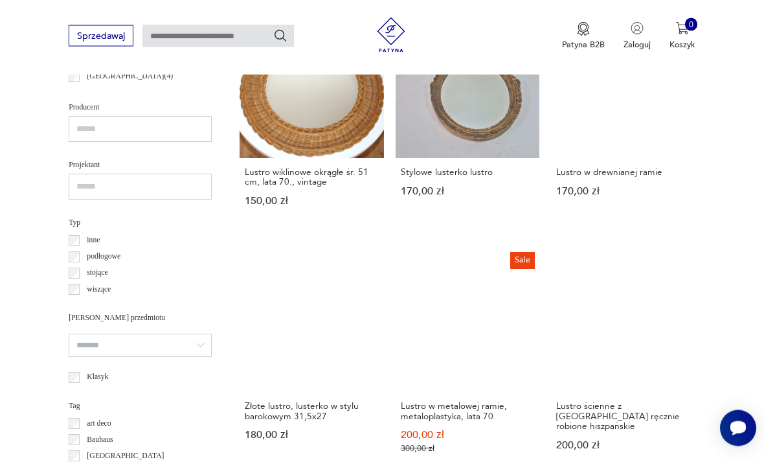
scroll to position [719, 0]
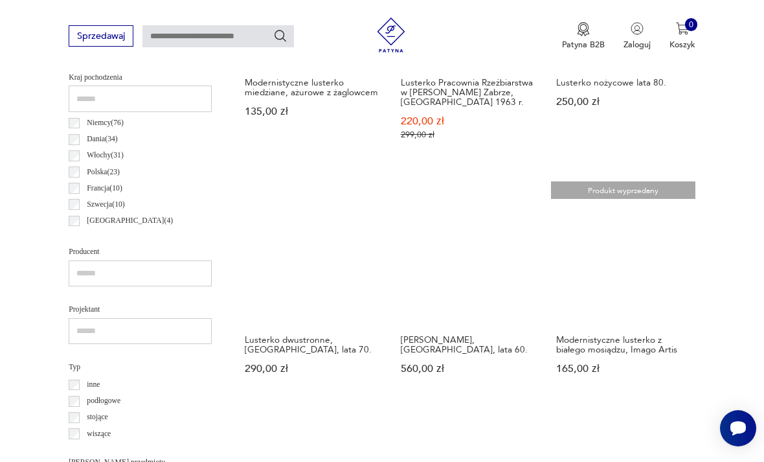
scroll to position [715, 0]
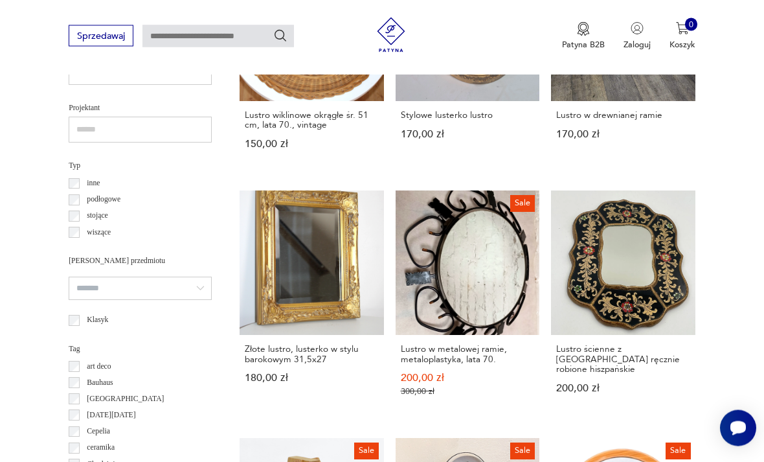
click at [163, 278] on input "search" at bounding box center [140, 288] width 143 height 23
click at [163, 280] on input "search" at bounding box center [140, 288] width 143 height 23
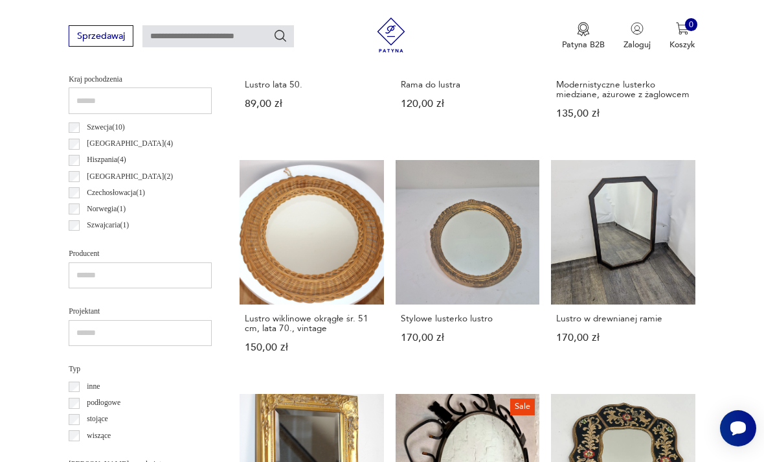
scroll to position [791, 0]
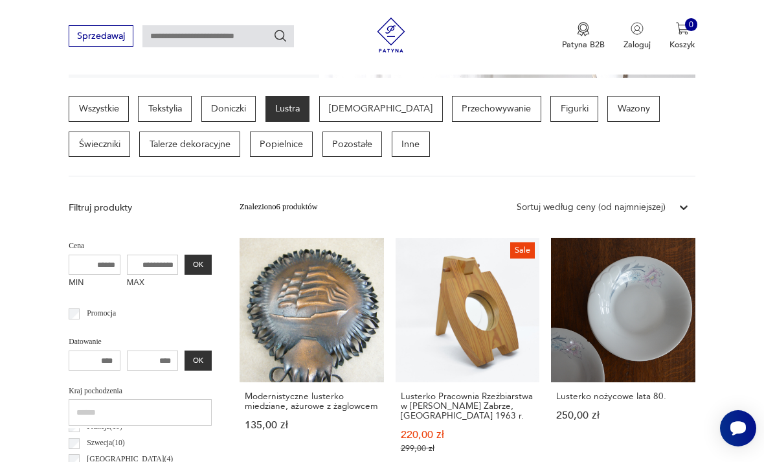
click at [287, 101] on p "Lustra" at bounding box center [288, 109] width 45 height 26
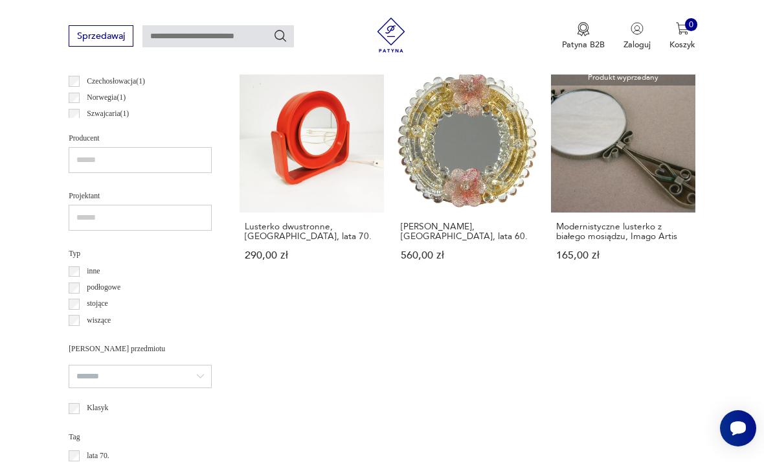
click at [82, 297] on label "stojące" at bounding box center [94, 304] width 28 height 16
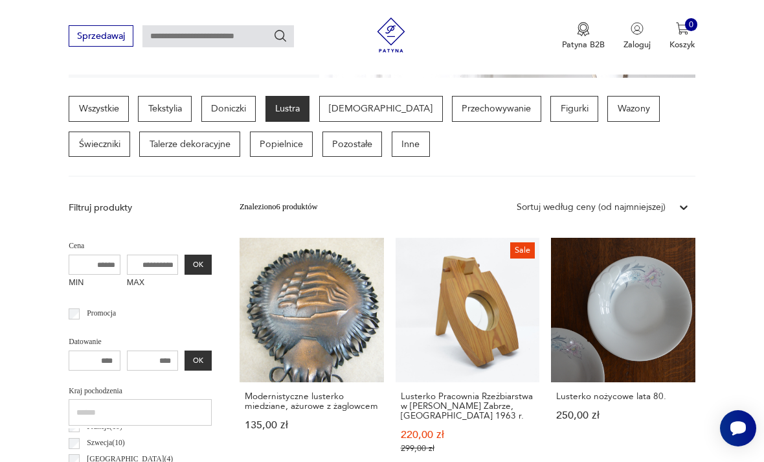
click at [87, 444] on p "Szwecja ( 10 )" at bounding box center [106, 443] width 38 height 13
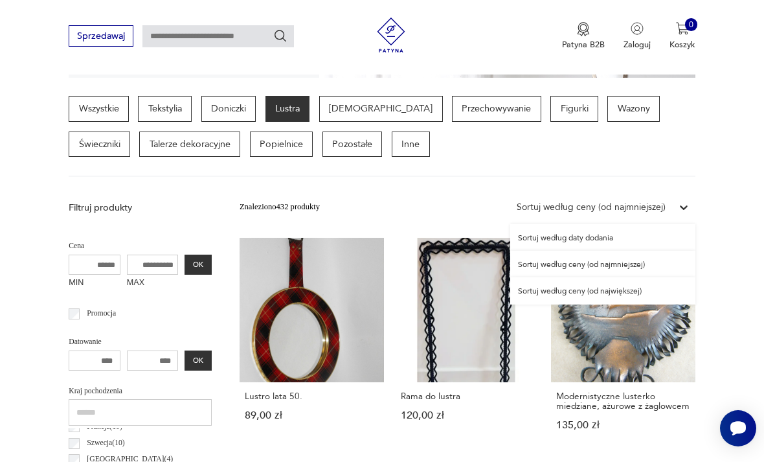
click at [704, 157] on section "Wszystkie Tekstylia Doniczki Lustra Bibeloty Przechowywanie Figurki Wazony Świe…" at bounding box center [382, 136] width 764 height 81
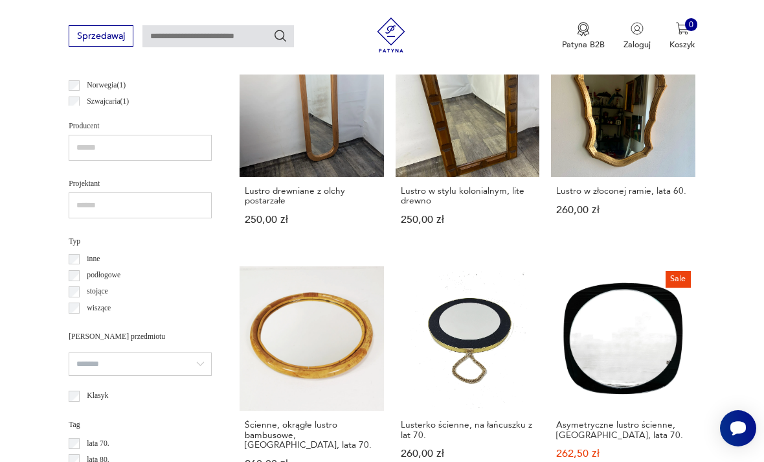
scroll to position [780, 0]
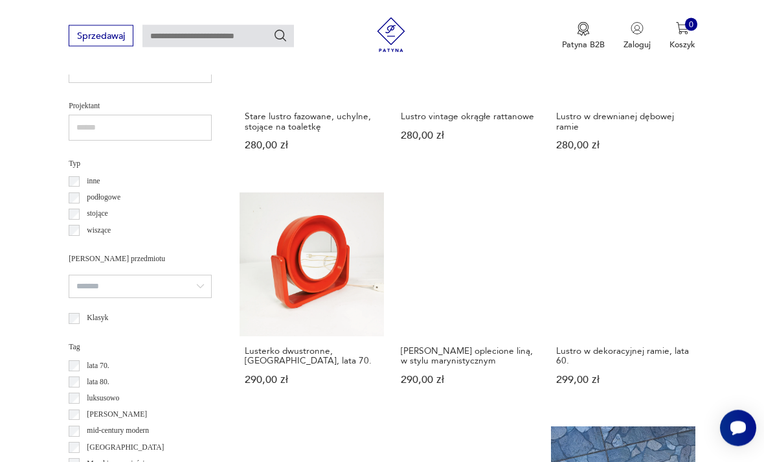
scroll to position [818, 0]
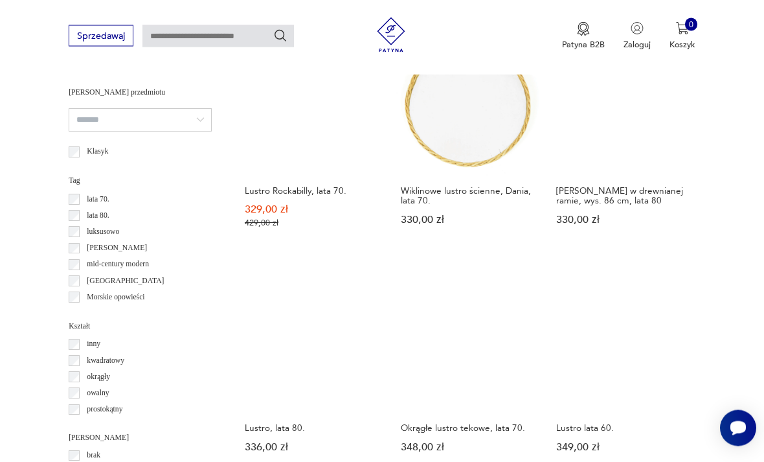
scroll to position [1050, 0]
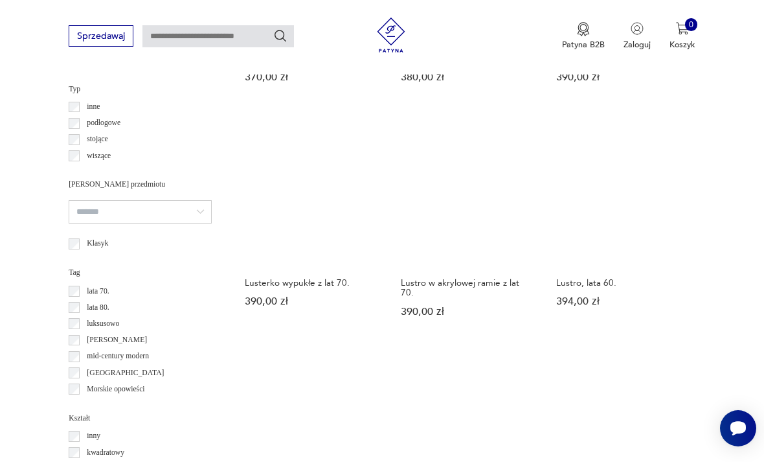
scroll to position [894, 0]
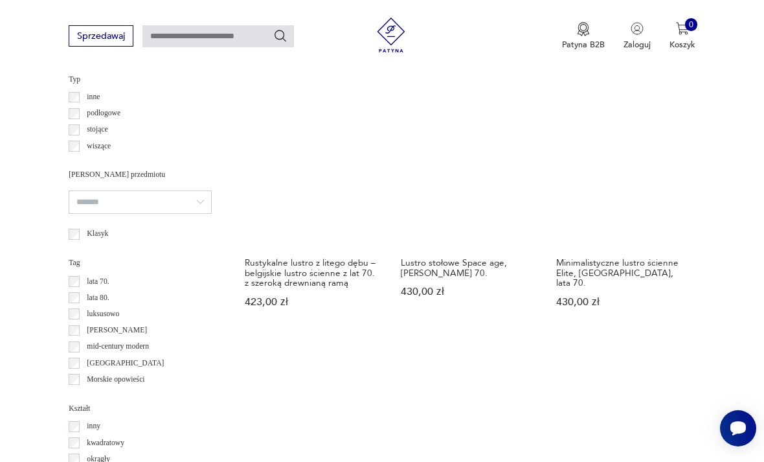
scroll to position [901, 0]
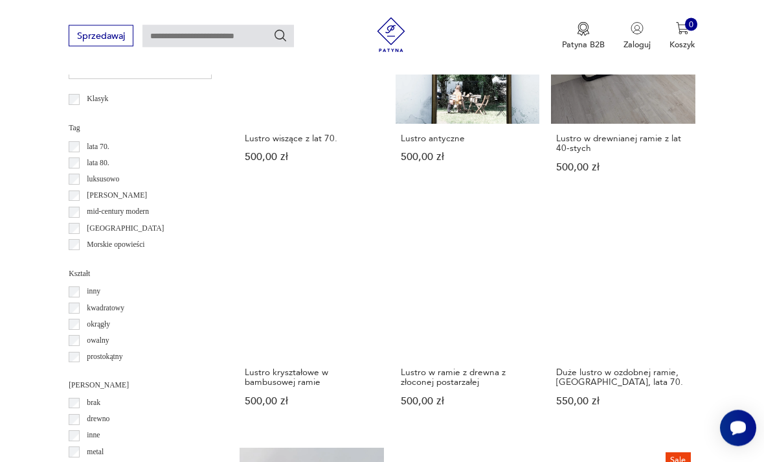
scroll to position [1035, 0]
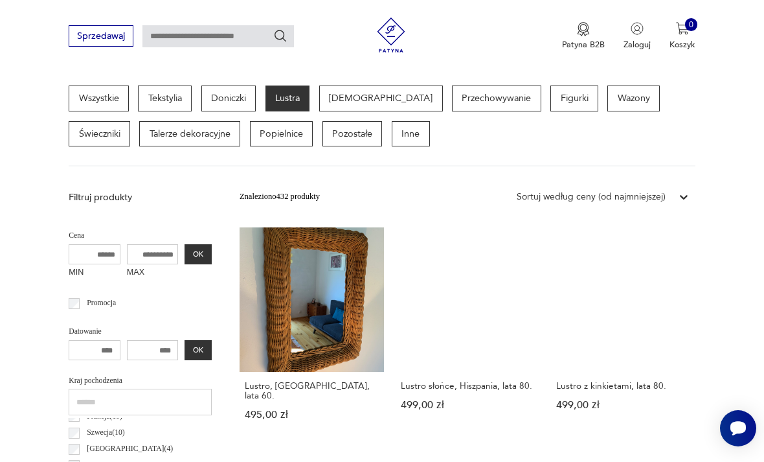
scroll to position [299, 0]
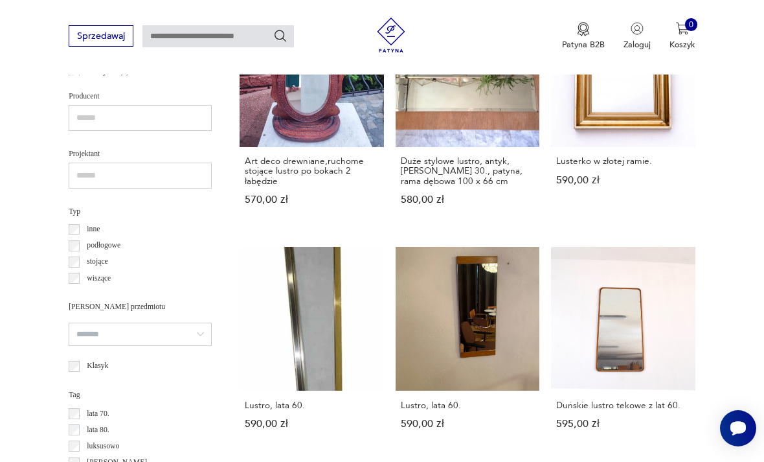
scroll to position [299, 0]
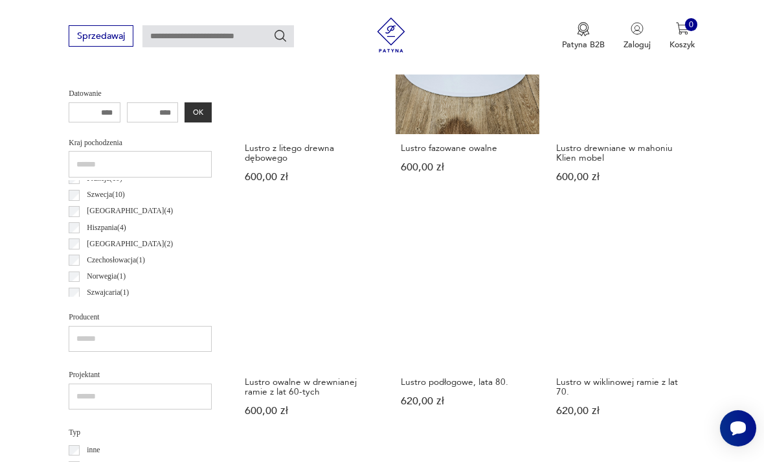
scroll to position [299, 0]
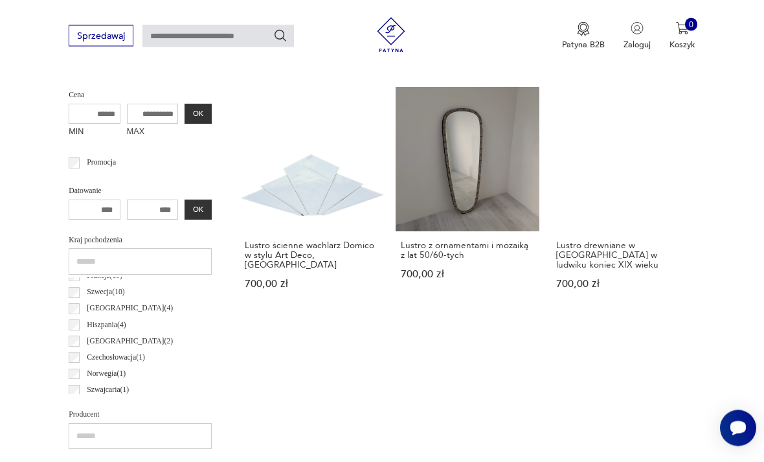
scroll to position [449, 0]
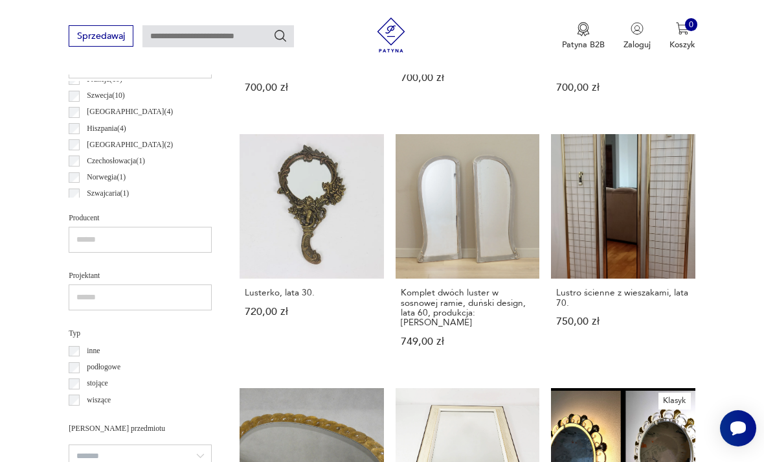
scroll to position [299, 0]
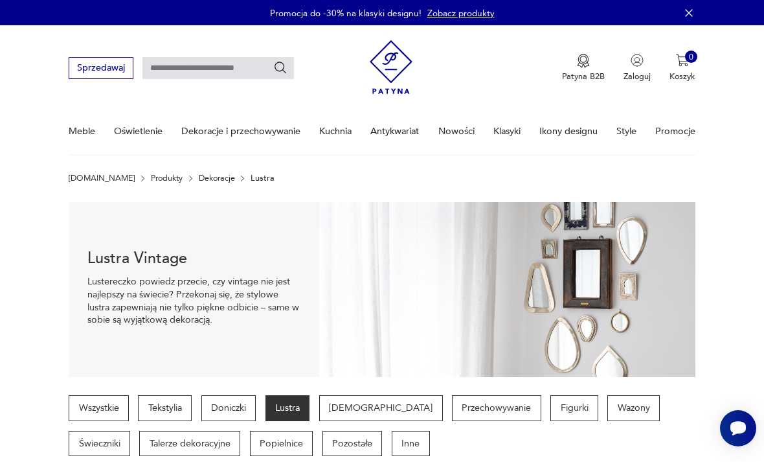
click at [199, 179] on link "Dekoracje" at bounding box center [217, 178] width 36 height 9
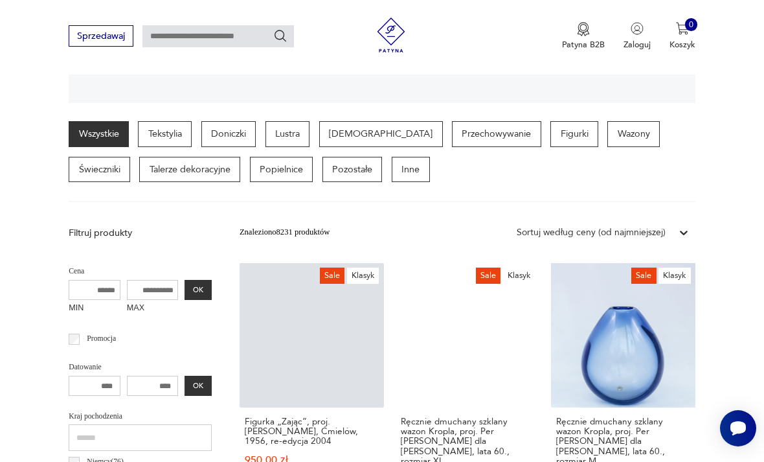
scroll to position [268, 0]
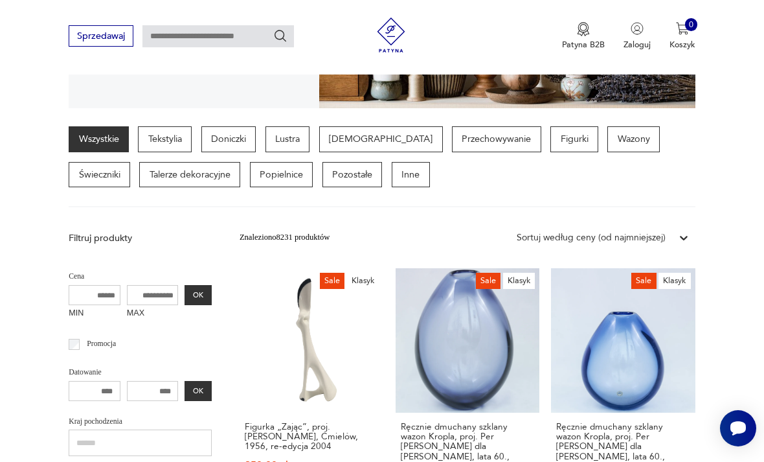
click at [452, 140] on p "Przechowywanie" at bounding box center [496, 139] width 89 height 26
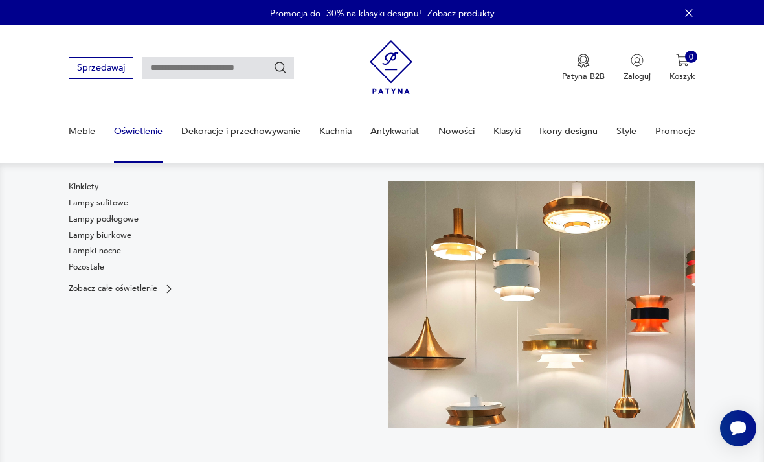
click at [101, 255] on link "Lampki nocne" at bounding box center [95, 251] width 52 height 12
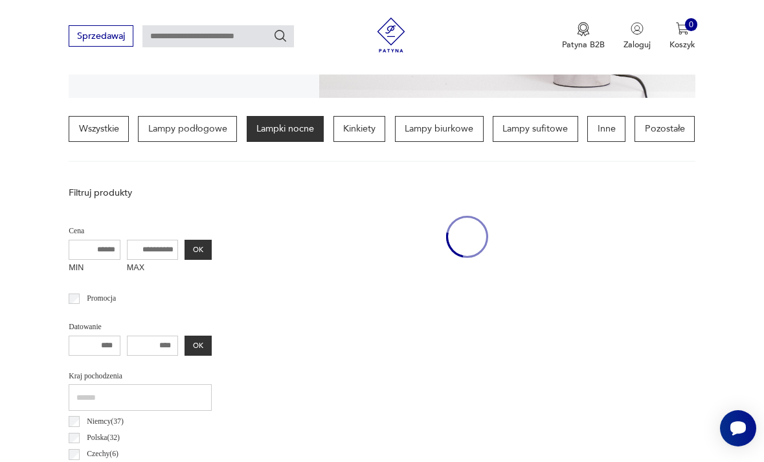
scroll to position [306, 0]
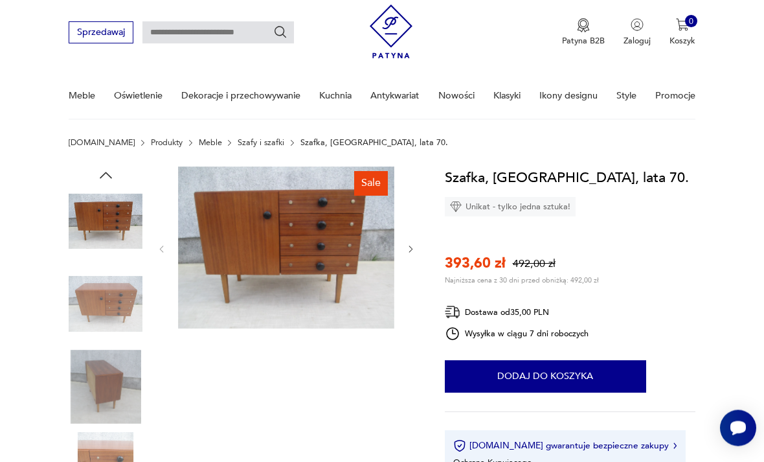
scroll to position [36, 0]
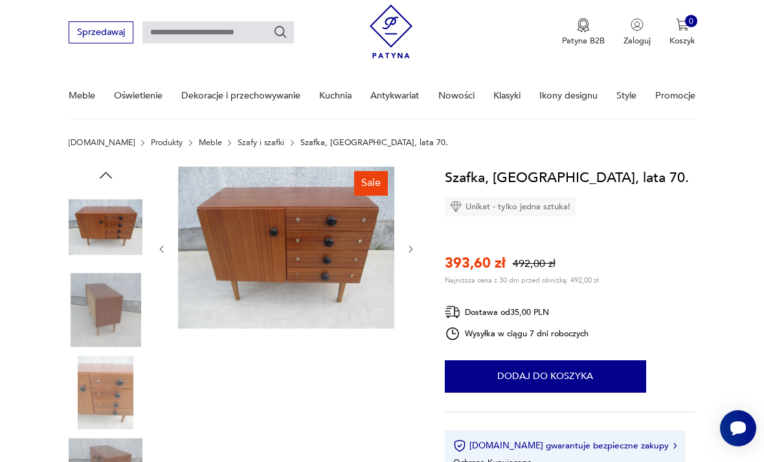
click at [98, 315] on img at bounding box center [106, 310] width 74 height 74
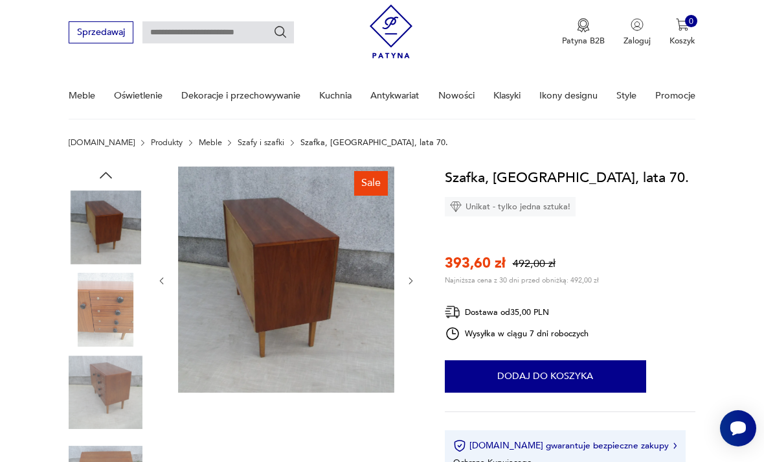
click at [97, 343] on img at bounding box center [106, 310] width 74 height 74
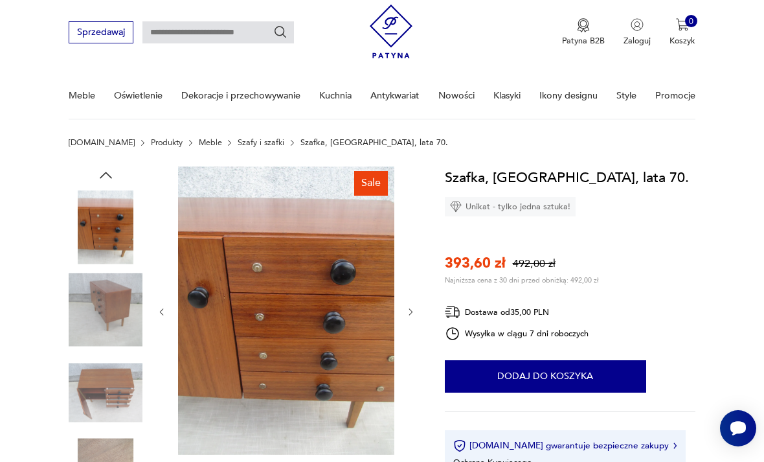
click at [107, 427] on img at bounding box center [106, 393] width 74 height 74
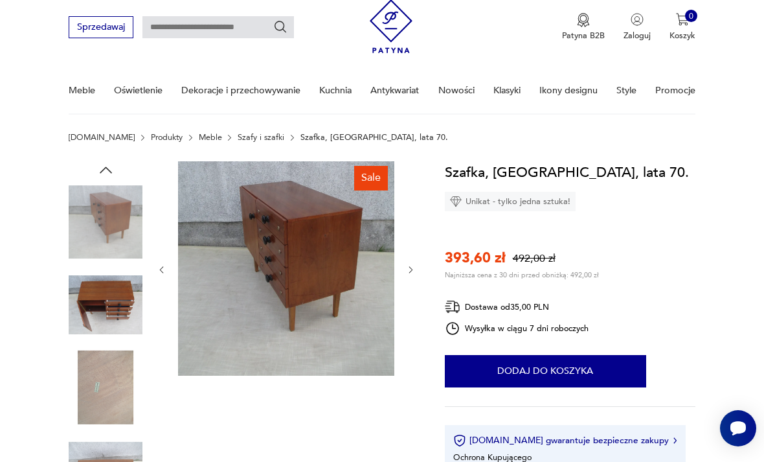
scroll to position [0, 0]
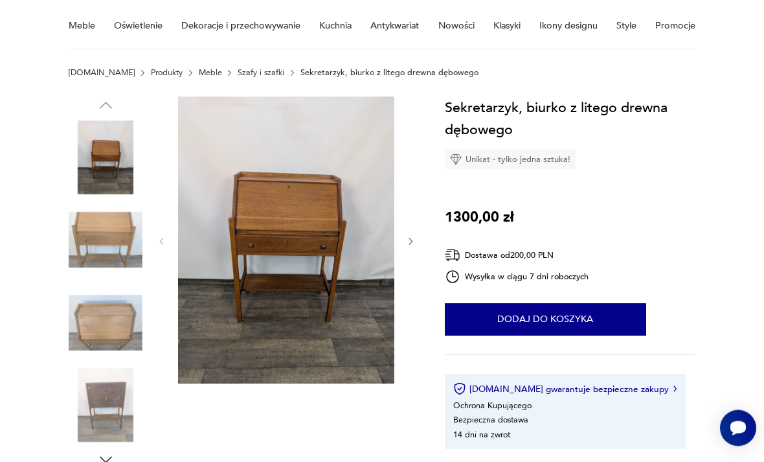
scroll to position [106, 0]
click at [95, 241] on img at bounding box center [106, 240] width 74 height 74
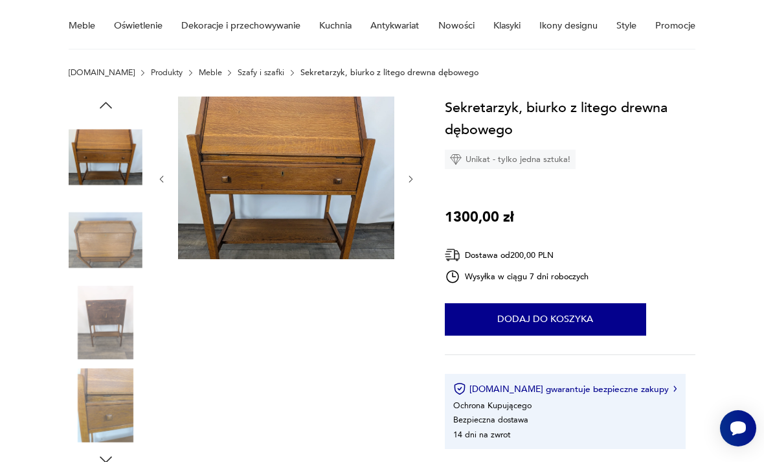
click at [104, 293] on img at bounding box center [106, 323] width 74 height 74
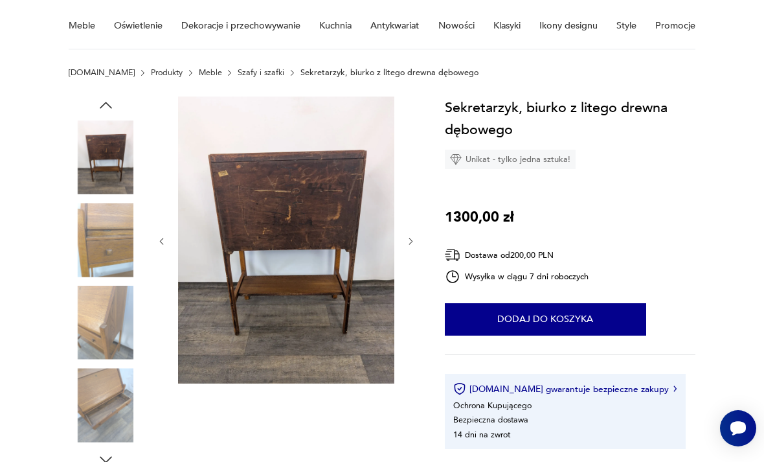
click at [95, 325] on img at bounding box center [106, 323] width 74 height 74
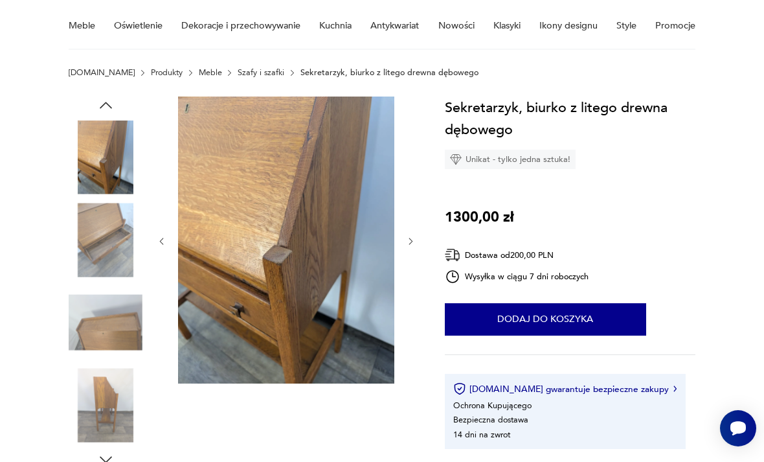
click at [90, 347] on img at bounding box center [106, 323] width 74 height 74
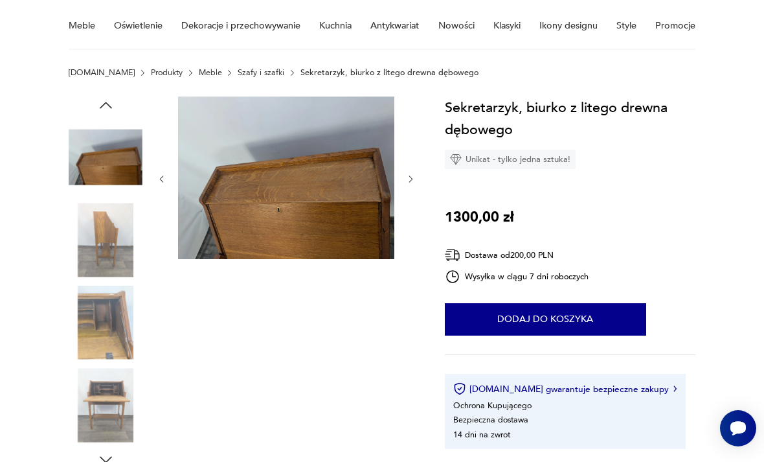
click at [109, 317] on img at bounding box center [106, 323] width 74 height 74
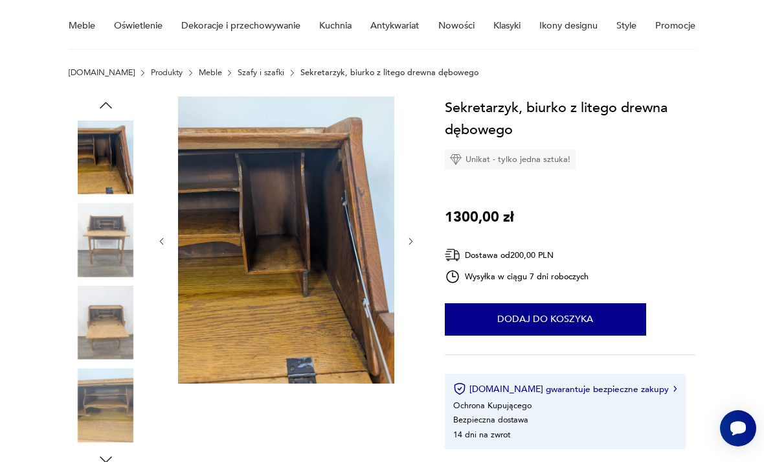
click at [98, 382] on img at bounding box center [106, 405] width 74 height 74
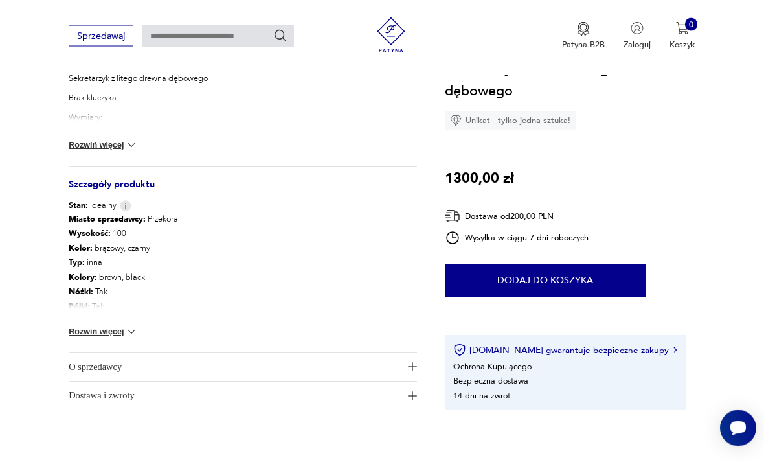
scroll to position [587, 0]
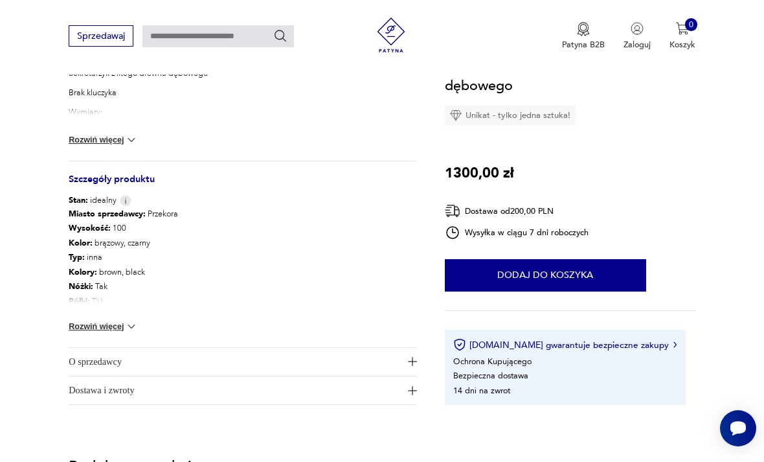
click at [109, 331] on button "Rozwiń więcej" at bounding box center [103, 326] width 69 height 13
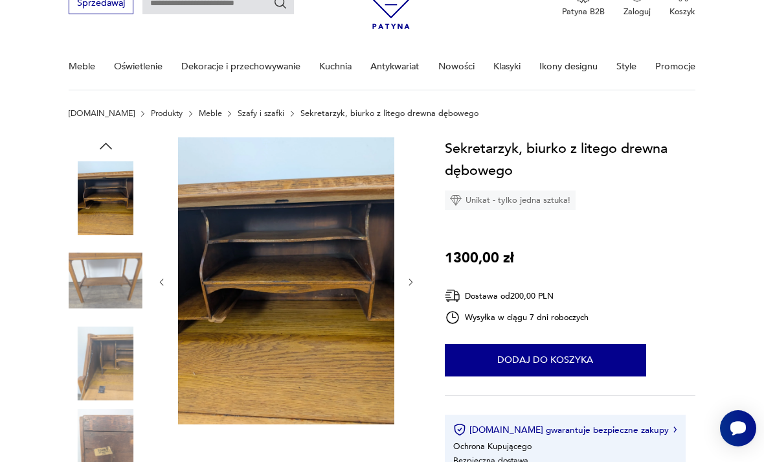
scroll to position [0, 0]
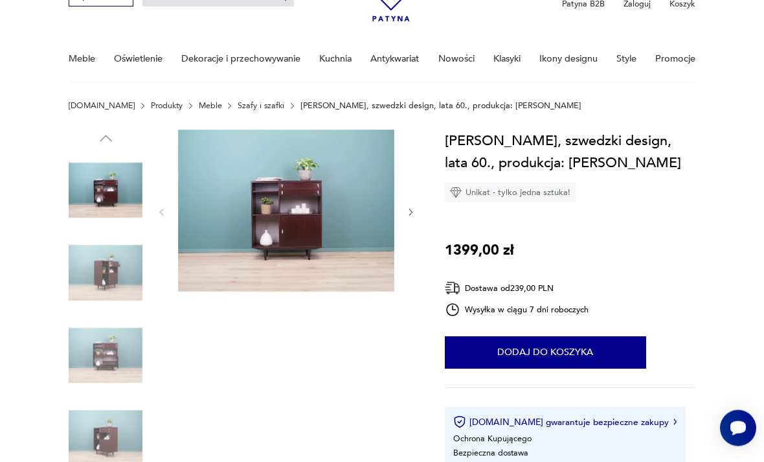
click at [128, 260] on img at bounding box center [106, 273] width 74 height 74
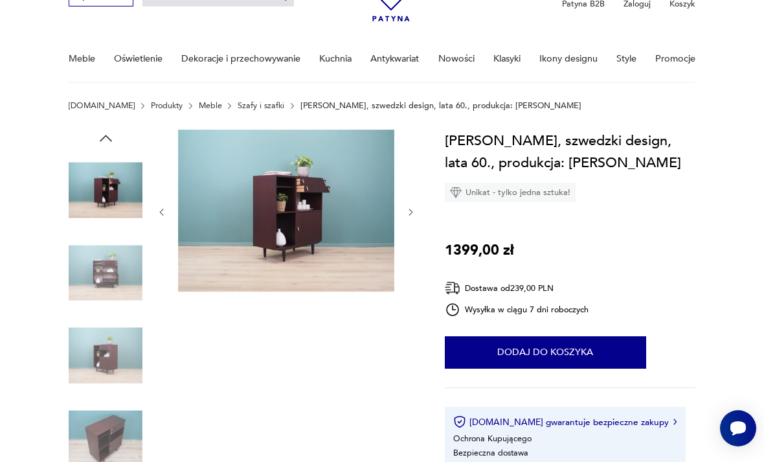
click at [125, 360] on img at bounding box center [106, 356] width 74 height 74
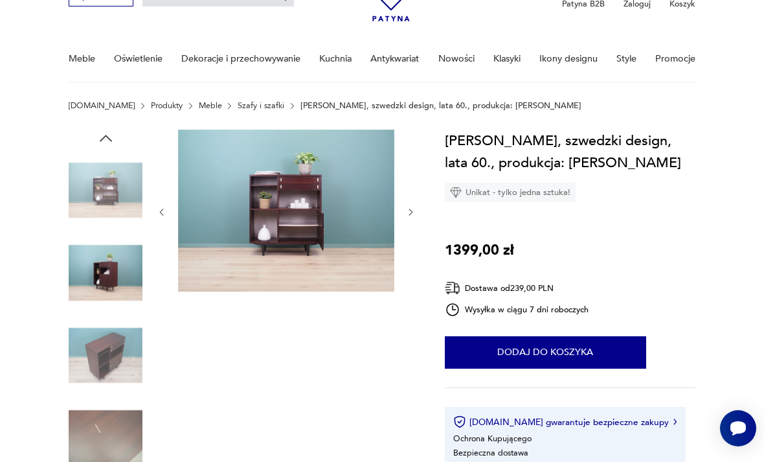
click at [115, 411] on img at bounding box center [106, 438] width 74 height 74
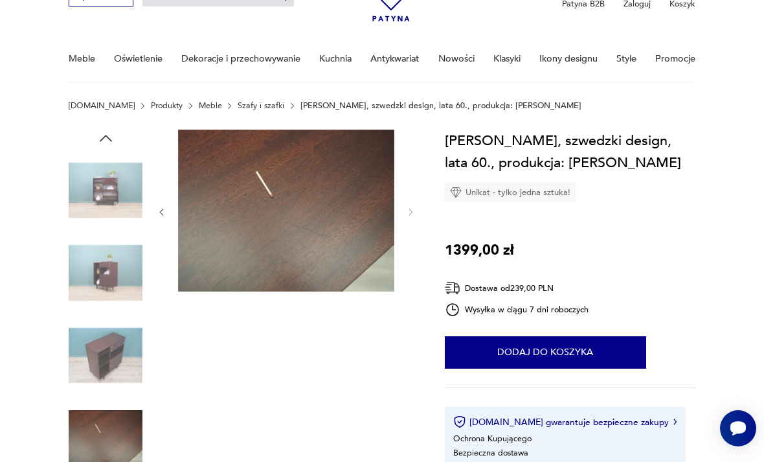
click at [252, 159] on img at bounding box center [286, 211] width 216 height 163
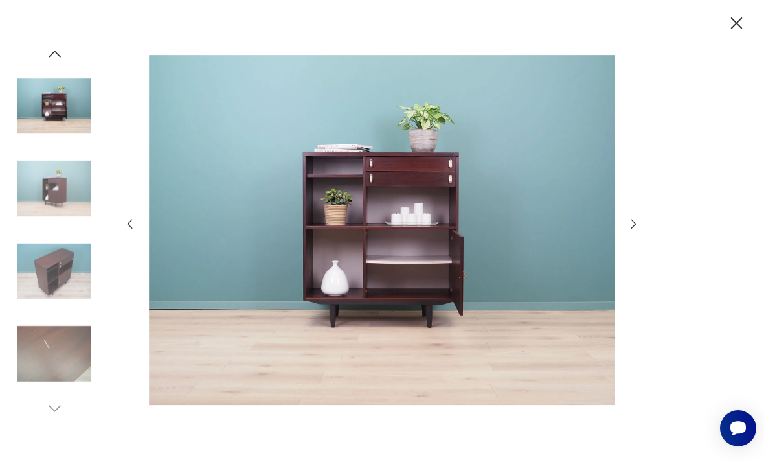
click at [736, 21] on icon "button" at bounding box center [737, 23] width 21 height 21
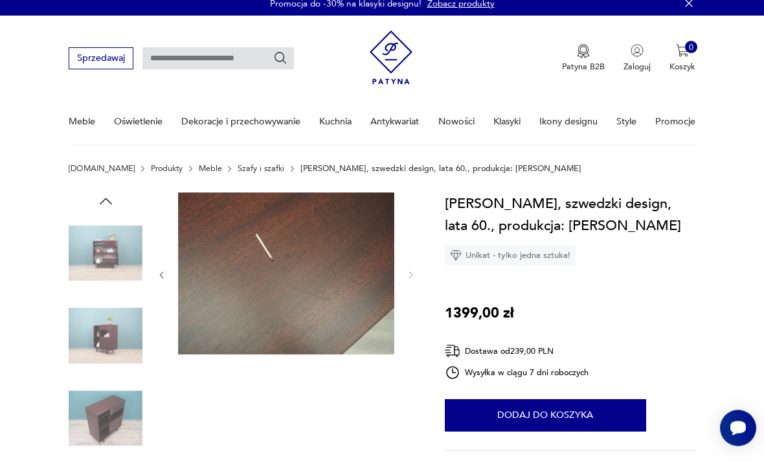
scroll to position [0, 0]
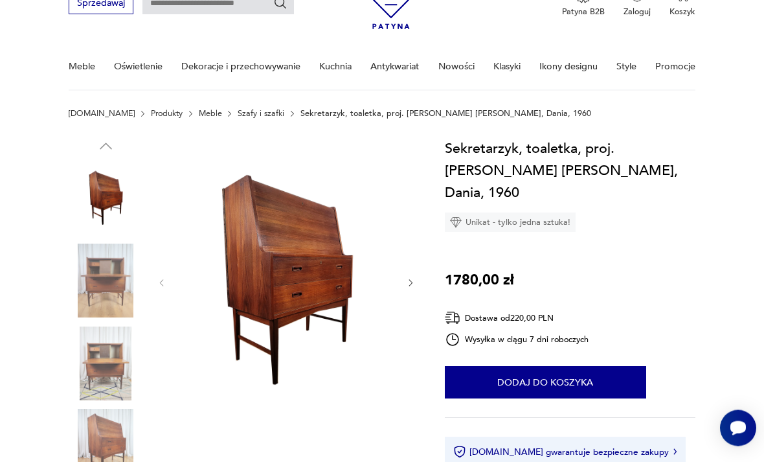
scroll to position [65, 0]
click at [125, 279] on img at bounding box center [106, 281] width 74 height 74
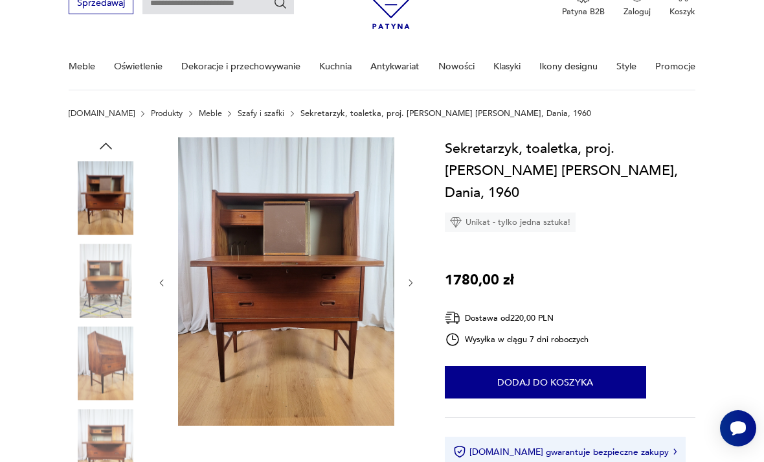
click at [112, 353] on img at bounding box center [106, 363] width 74 height 74
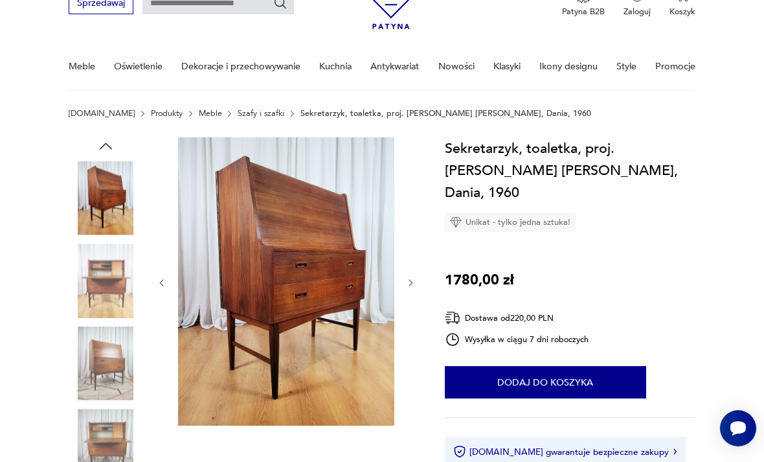
click at [109, 183] on img at bounding box center [106, 198] width 74 height 74
click at [115, 271] on img at bounding box center [106, 281] width 74 height 74
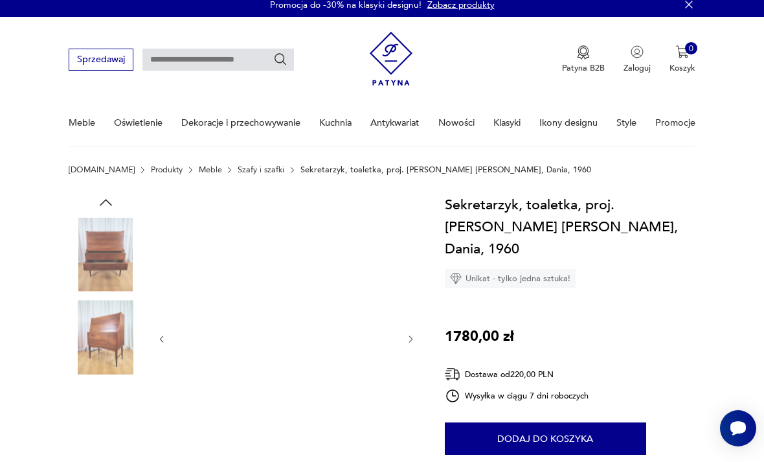
scroll to position [0, 0]
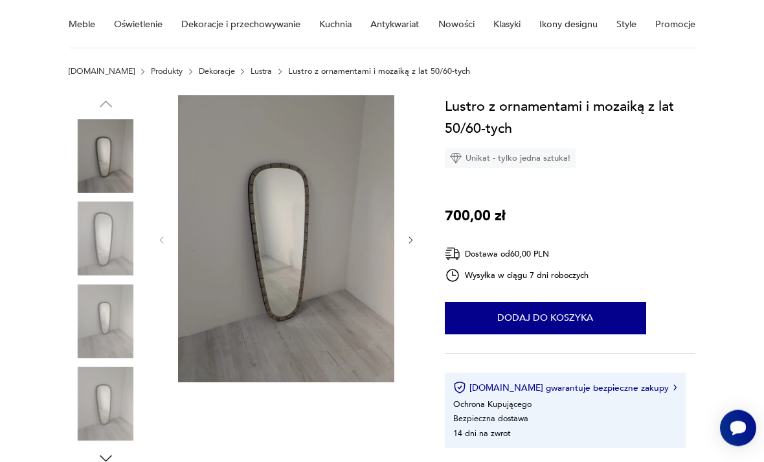
click at [88, 233] on img at bounding box center [106, 239] width 74 height 74
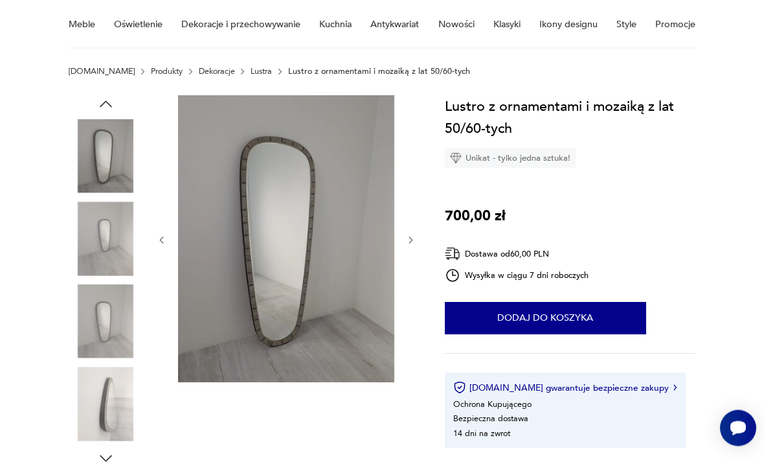
scroll to position [107, 0]
click at [97, 269] on img at bounding box center [106, 238] width 74 height 74
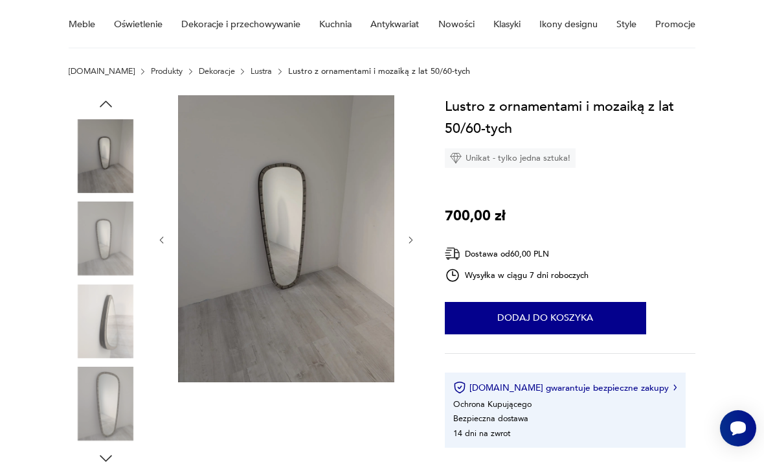
click at [100, 308] on img at bounding box center [106, 321] width 74 height 74
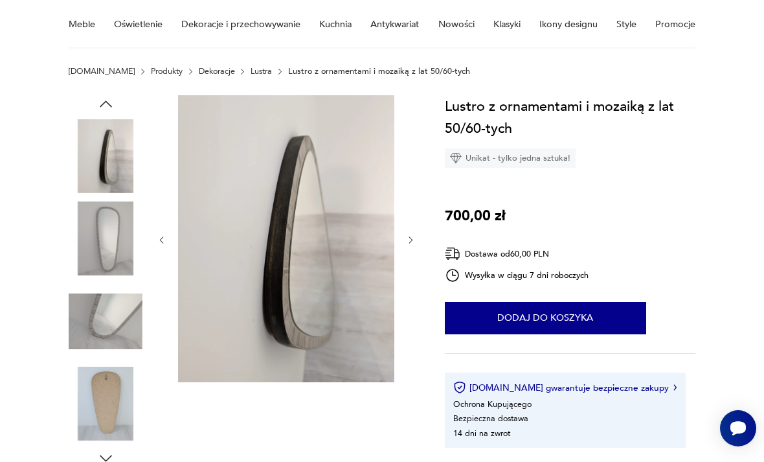
click at [105, 336] on img at bounding box center [106, 321] width 74 height 74
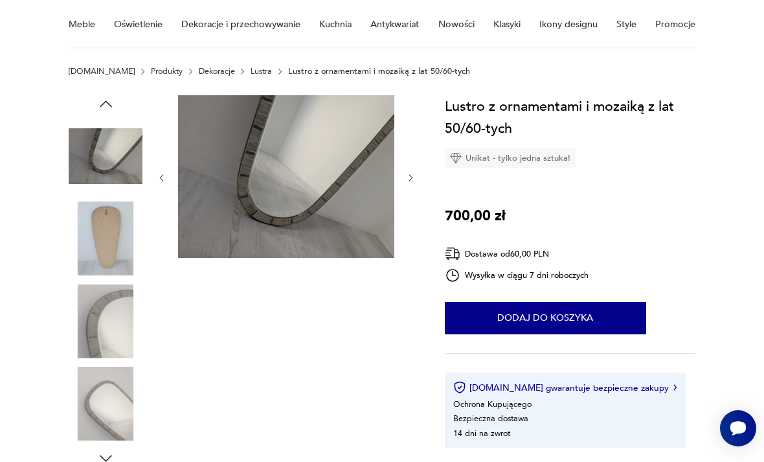
click at [99, 339] on img at bounding box center [106, 321] width 74 height 74
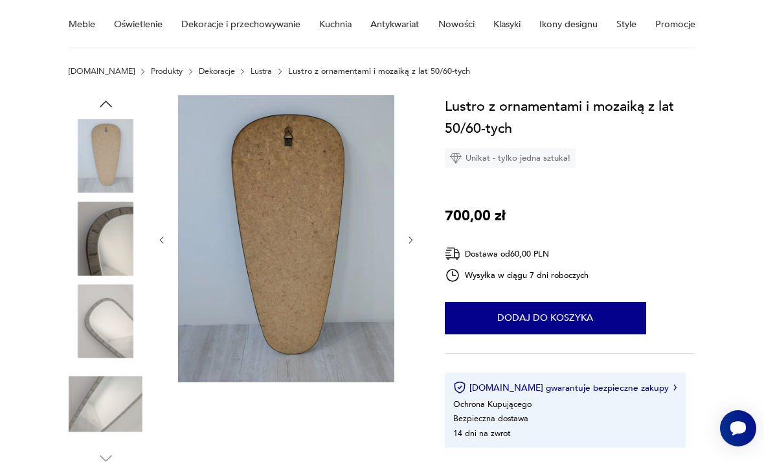
click at [100, 369] on img at bounding box center [106, 404] width 74 height 74
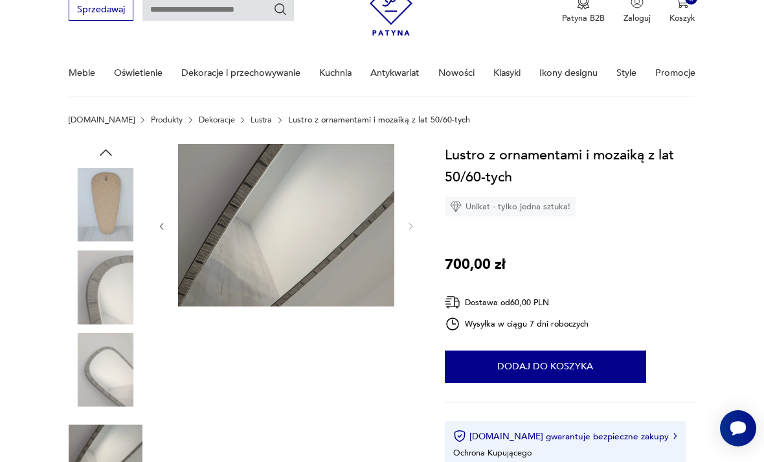
scroll to position [0, 0]
